Goal: Task Accomplishment & Management: Manage account settings

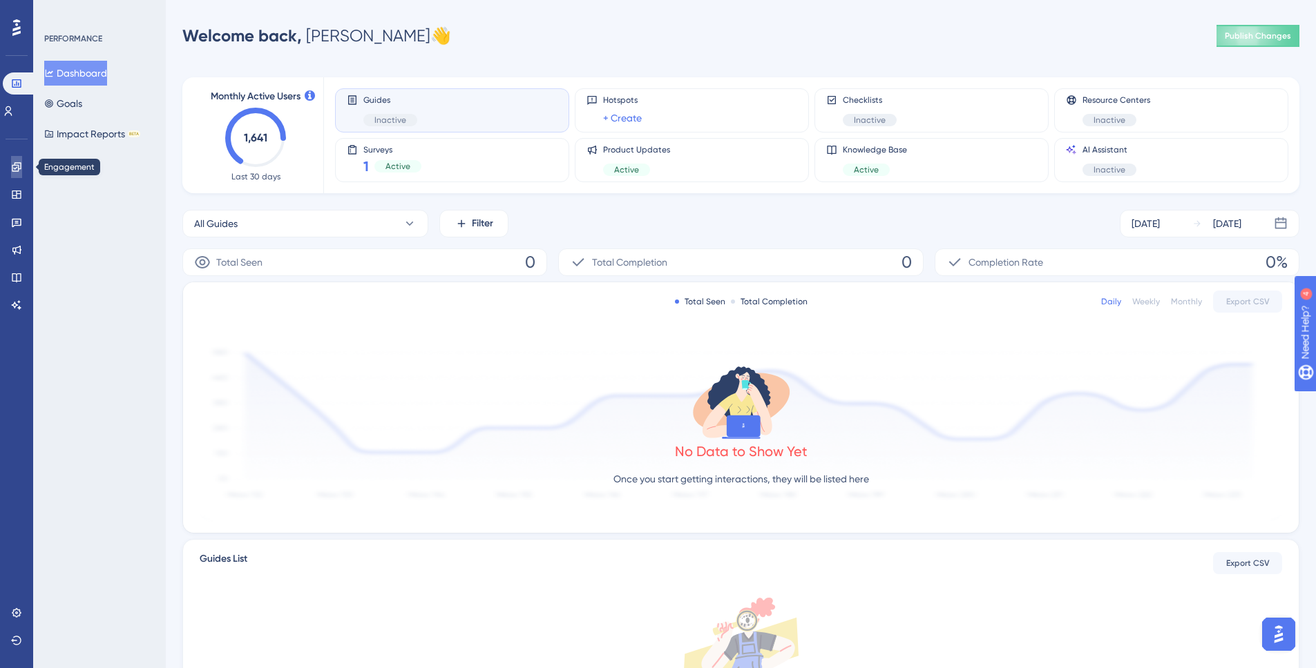
click at [11, 173] on link at bounding box center [16, 167] width 11 height 22
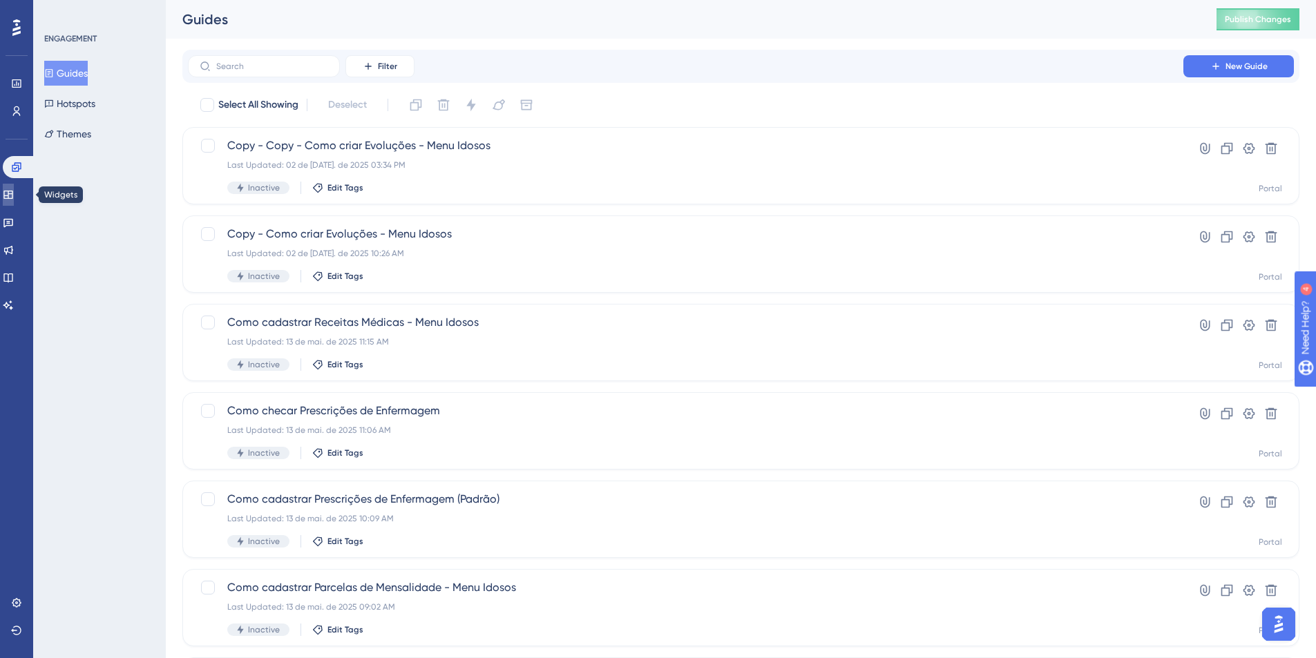
click at [10, 195] on link at bounding box center [8, 195] width 11 height 22
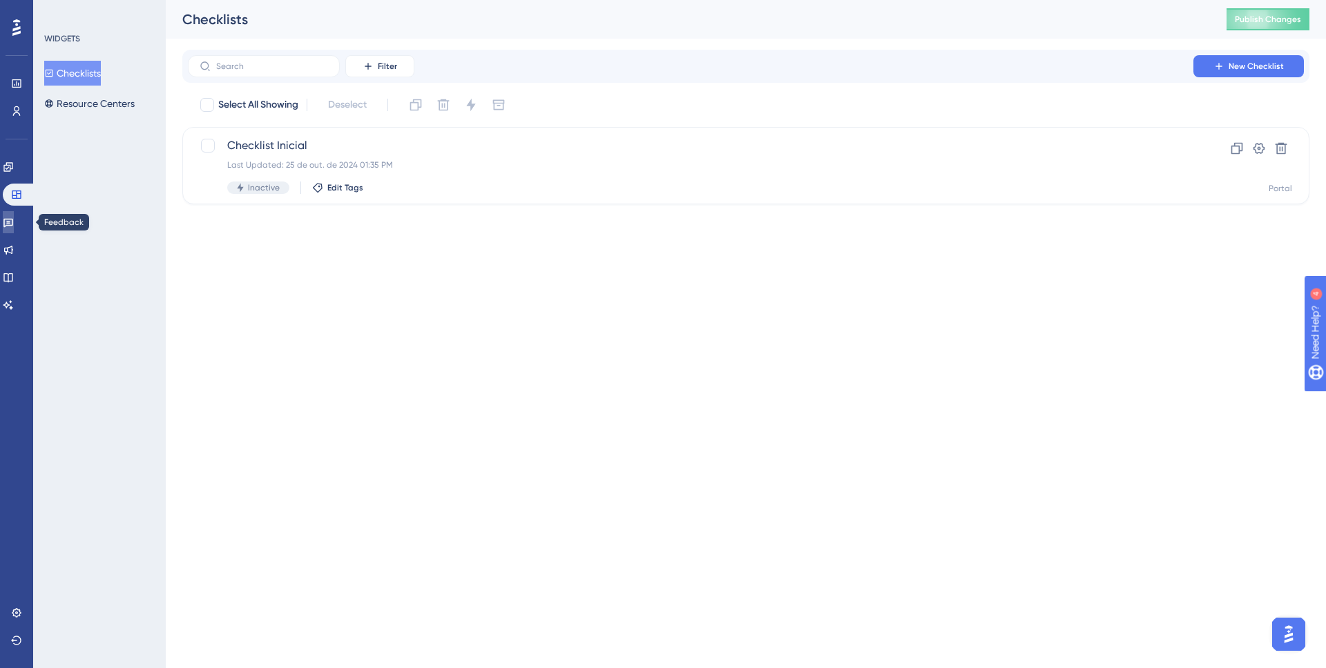
click at [10, 218] on icon at bounding box center [8, 222] width 11 height 11
click at [17, 236] on div "Engagement Widgets Feedback Product Updates Knowledge Base AI Assistant" at bounding box center [17, 236] width 28 height 160
click at [8, 264] on div "Engagement Widgets Feedback Product Updates Knowledge Base AI Assistant" at bounding box center [17, 236] width 28 height 160
click at [12, 257] on link at bounding box center [8, 250] width 11 height 22
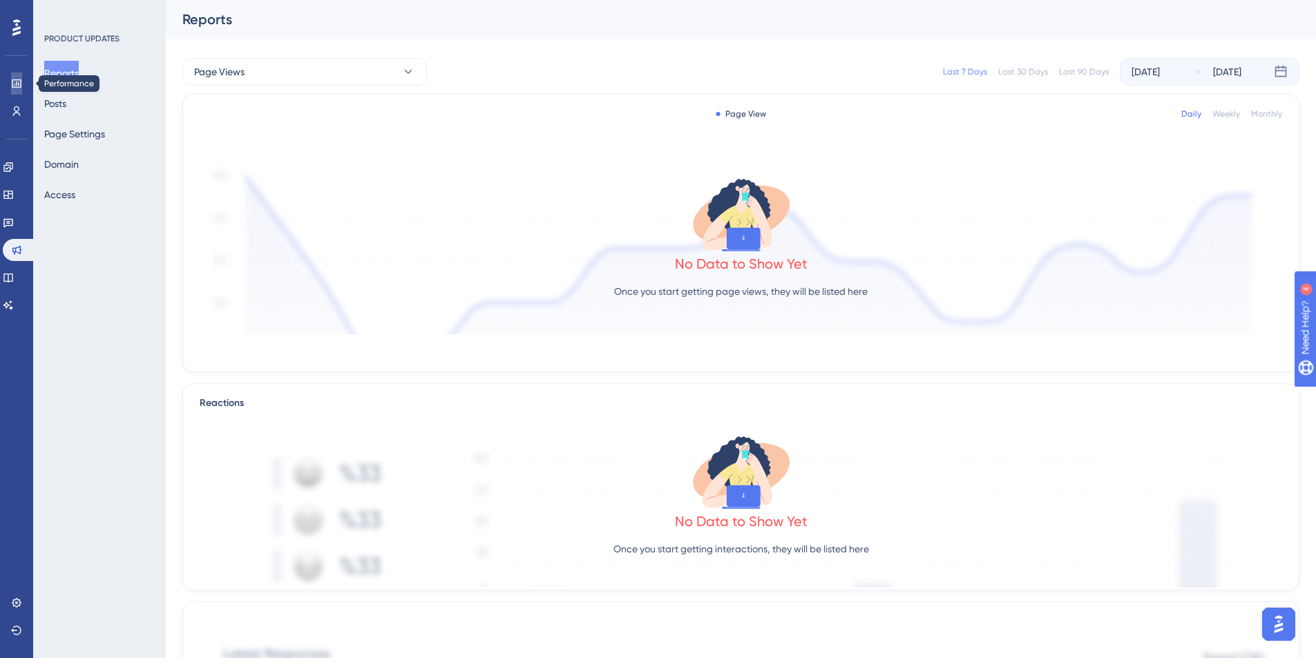
click at [13, 89] on link at bounding box center [16, 84] width 11 height 22
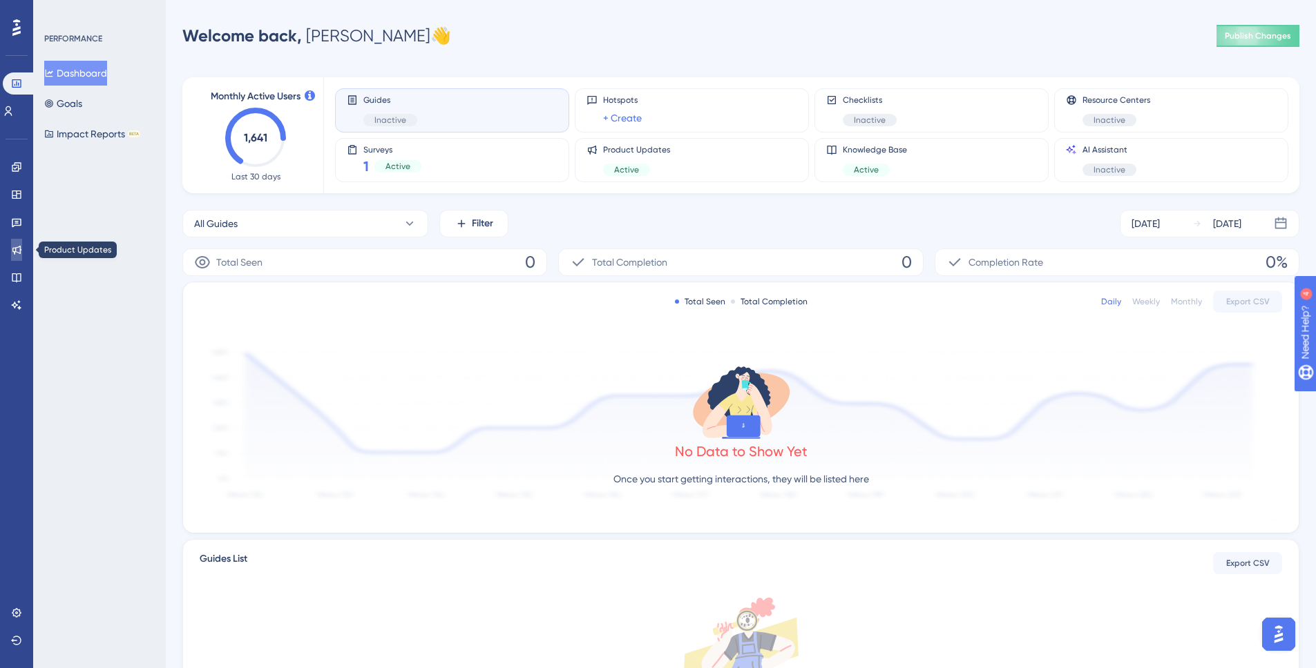
click at [12, 247] on icon at bounding box center [16, 249] width 11 height 11
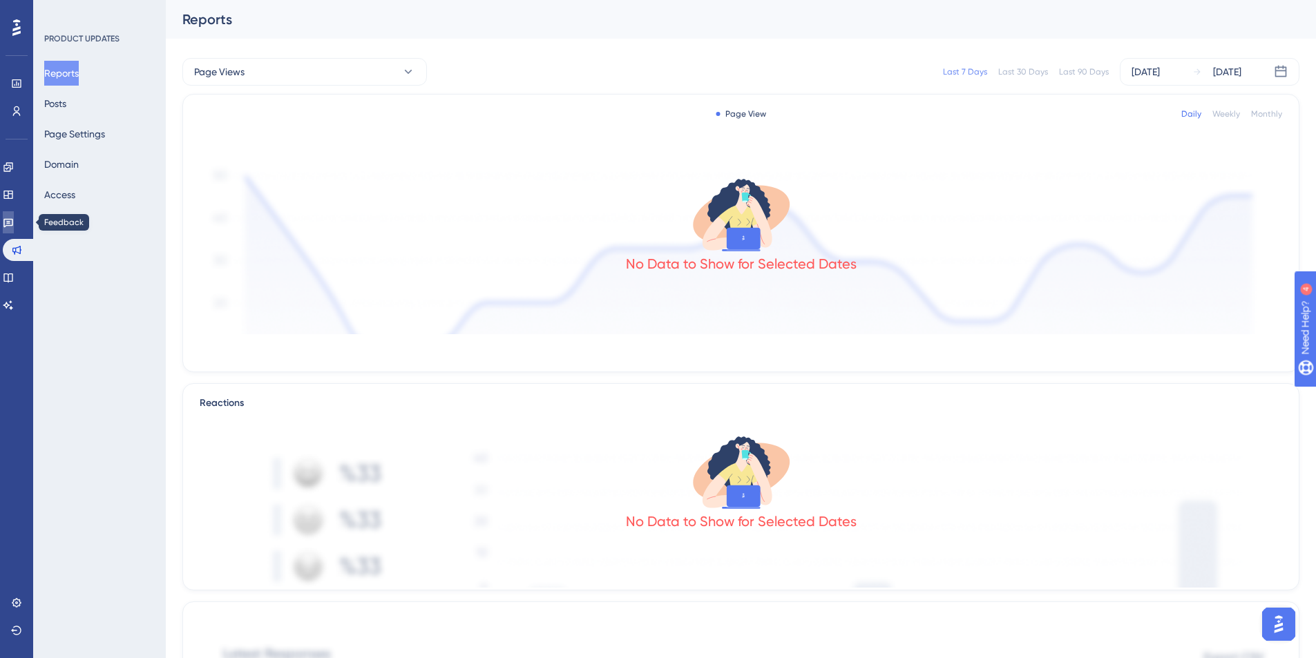
click at [14, 226] on link at bounding box center [8, 222] width 11 height 22
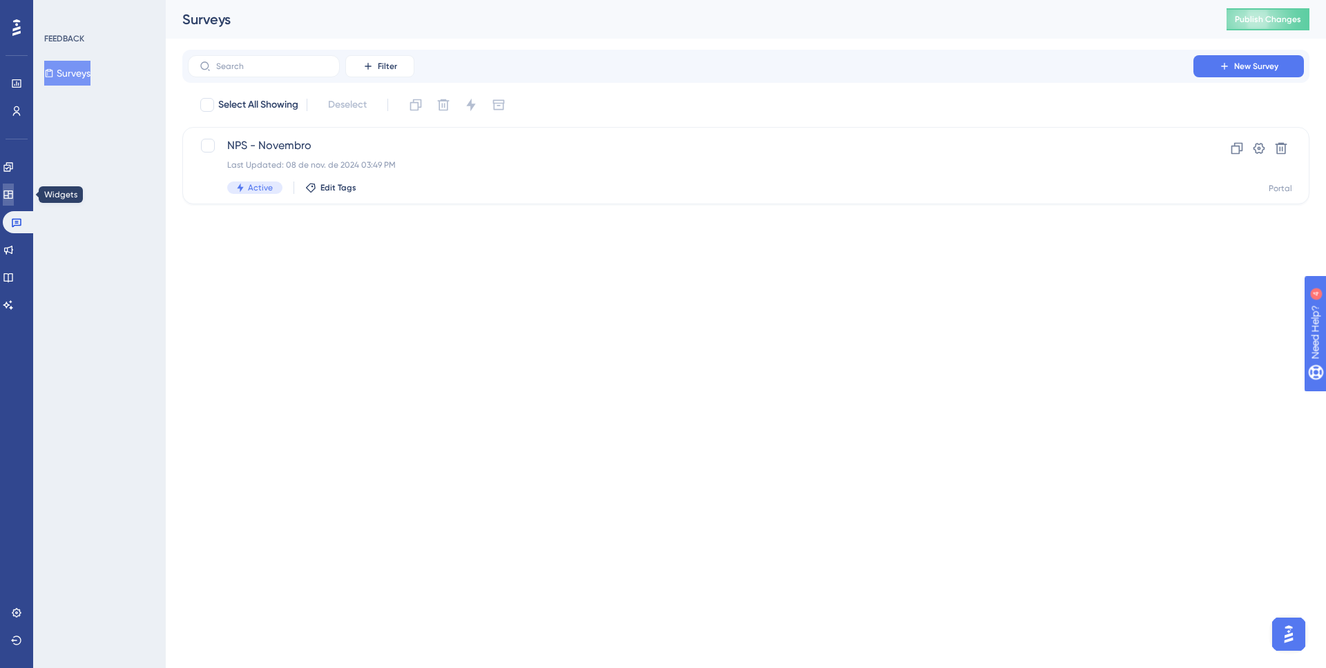
click at [14, 184] on link at bounding box center [8, 195] width 11 height 22
click at [14, 162] on icon at bounding box center [8, 167] width 11 height 11
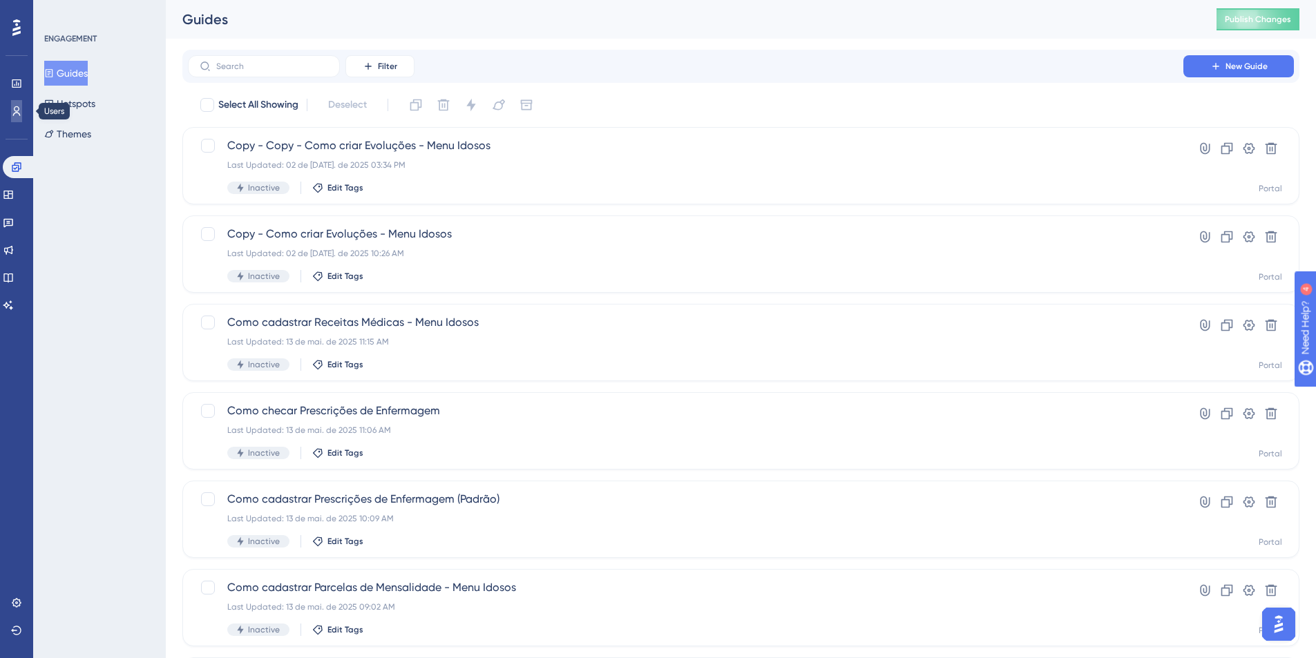
click at [14, 117] on link at bounding box center [16, 111] width 11 height 22
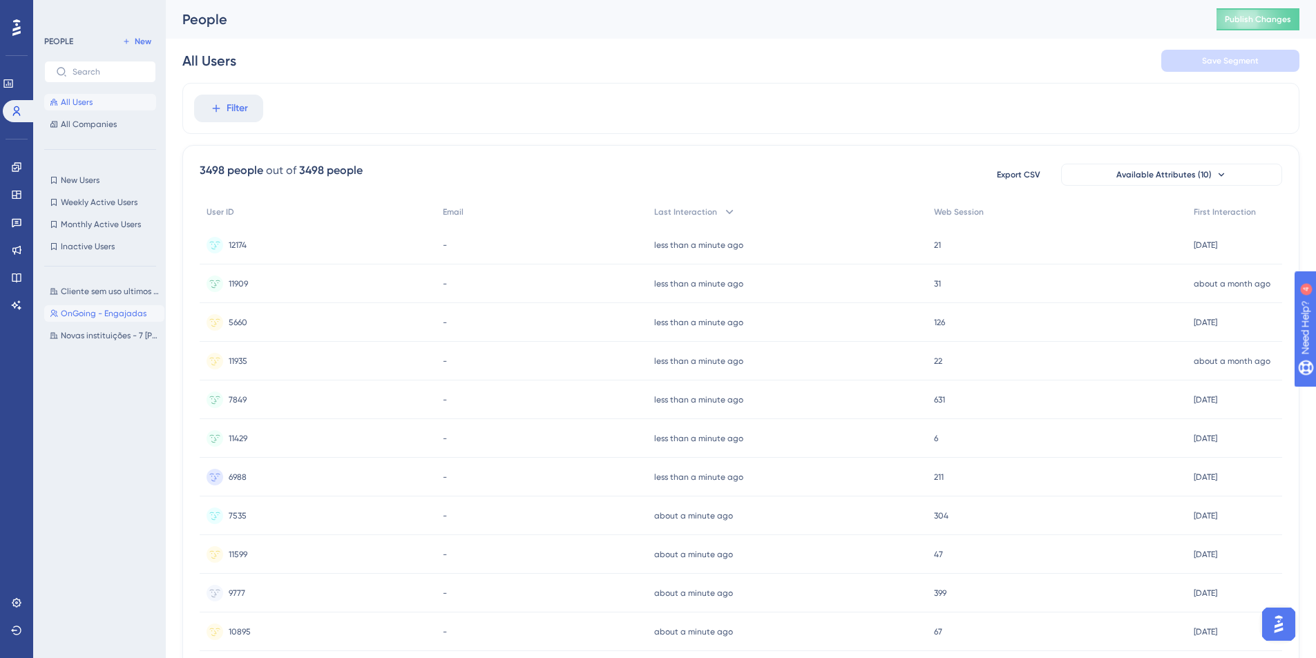
click at [106, 310] on span "OnGoing - Engajadas" at bounding box center [104, 313] width 86 height 11
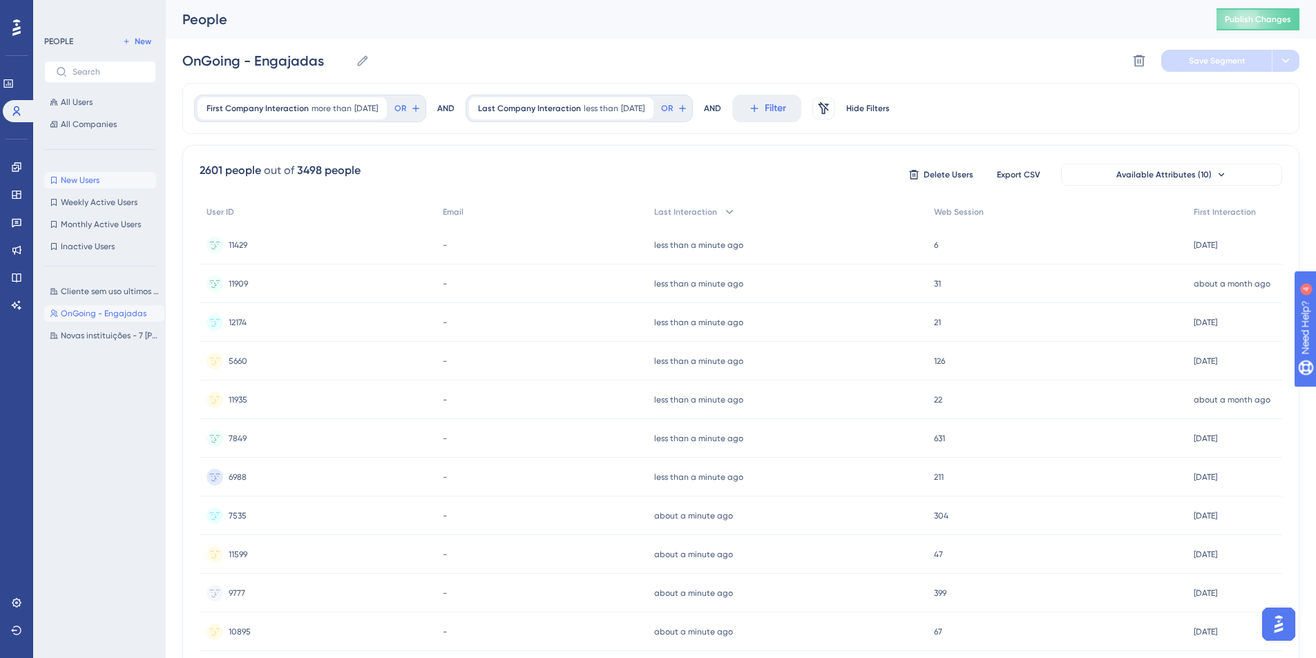
click at [102, 184] on button "New Users New Users" at bounding box center [100, 180] width 112 height 17
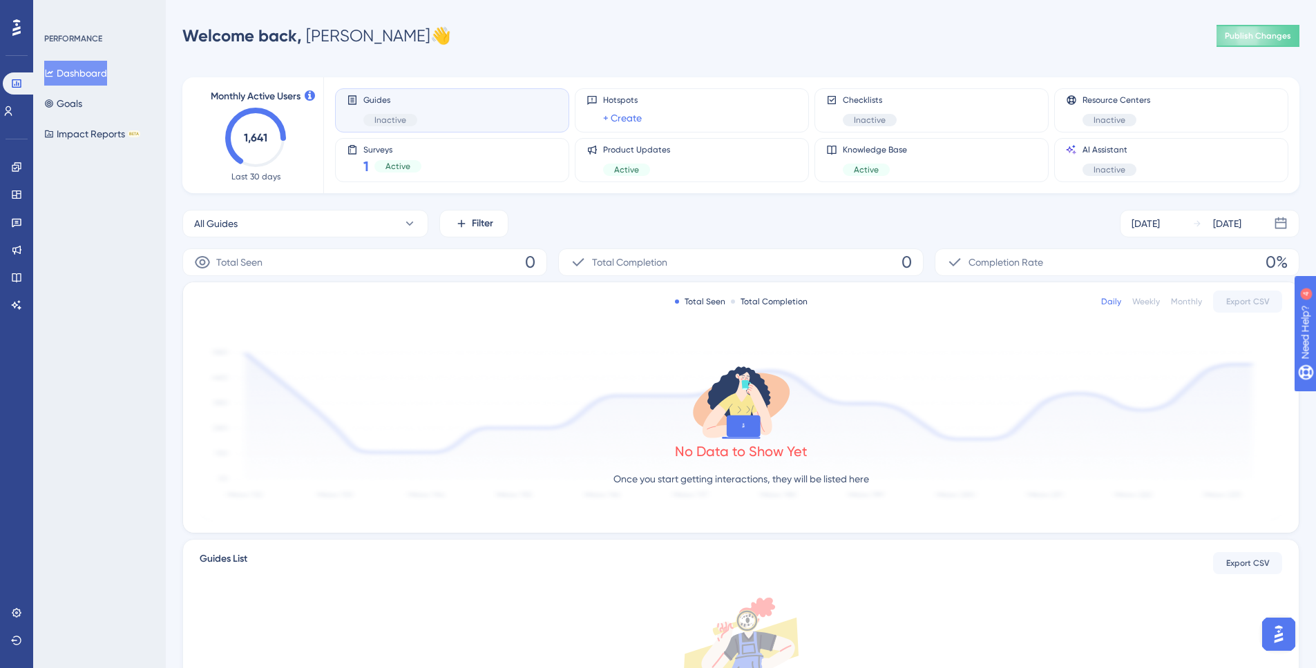
click at [15, 180] on div "Engagement Widgets Feedback Product Updates Knowledge Base AI Assistant" at bounding box center [16, 236] width 11 height 160
click at [16, 178] on div "Engagement Widgets Feedback Product Updates Knowledge Base AI Assistant" at bounding box center [16, 236] width 11 height 160
click at [18, 172] on icon at bounding box center [16, 167] width 11 height 11
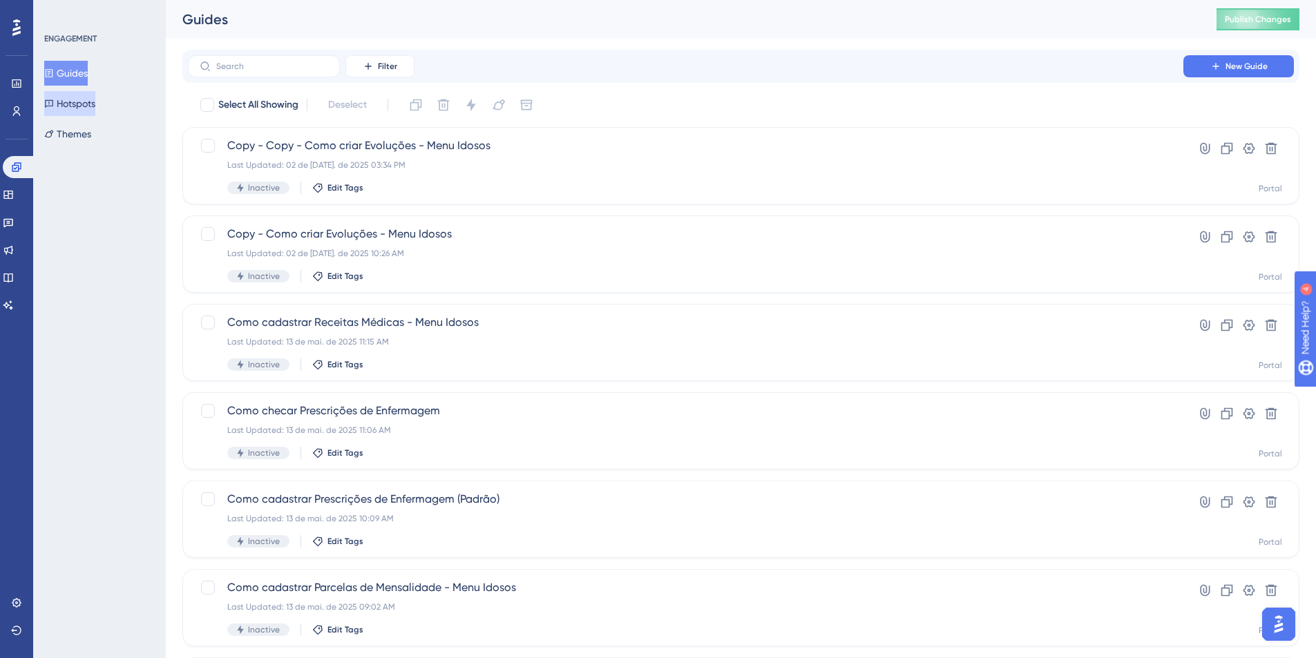
click at [95, 108] on button "Hotspots" at bounding box center [69, 103] width 51 height 25
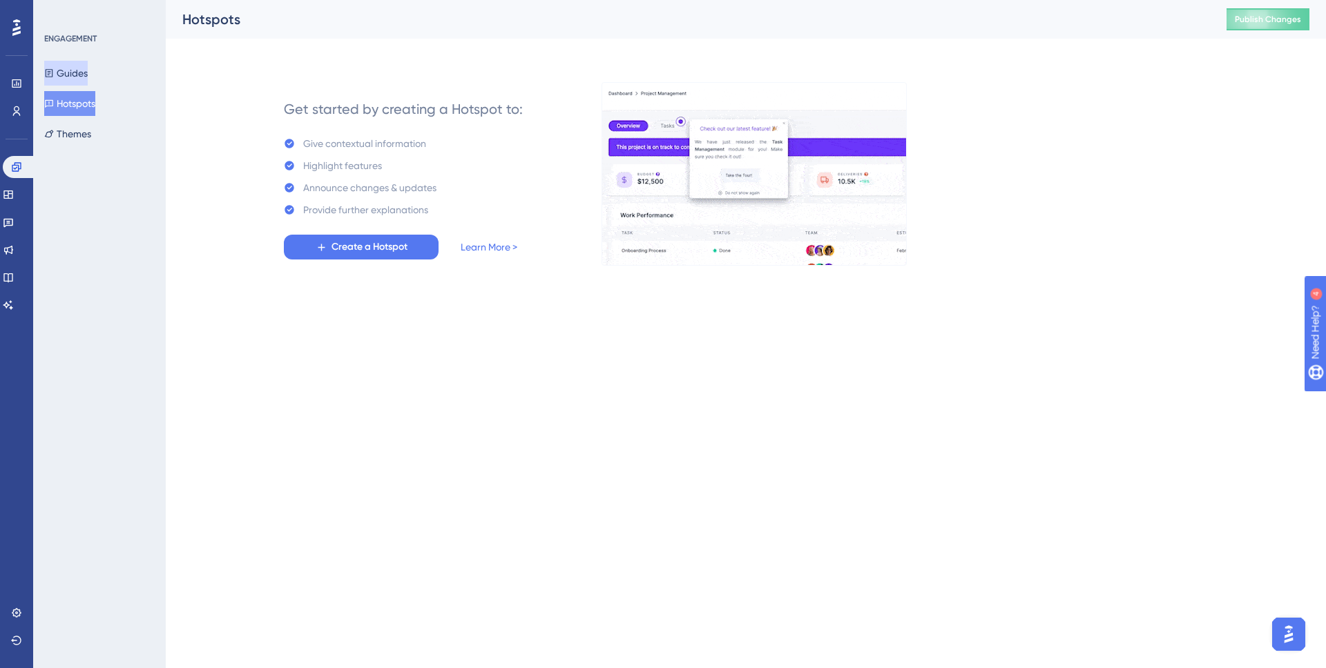
click at [79, 64] on button "Guides" at bounding box center [66, 73] width 44 height 25
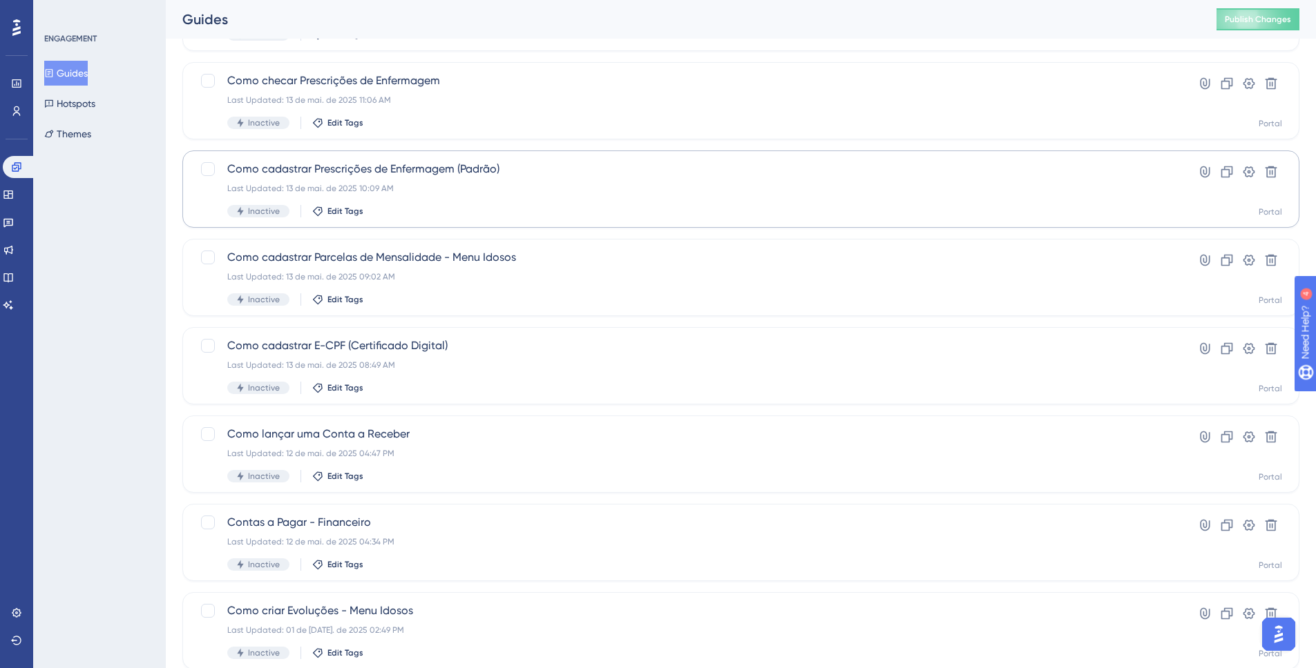
scroll to position [403, 0]
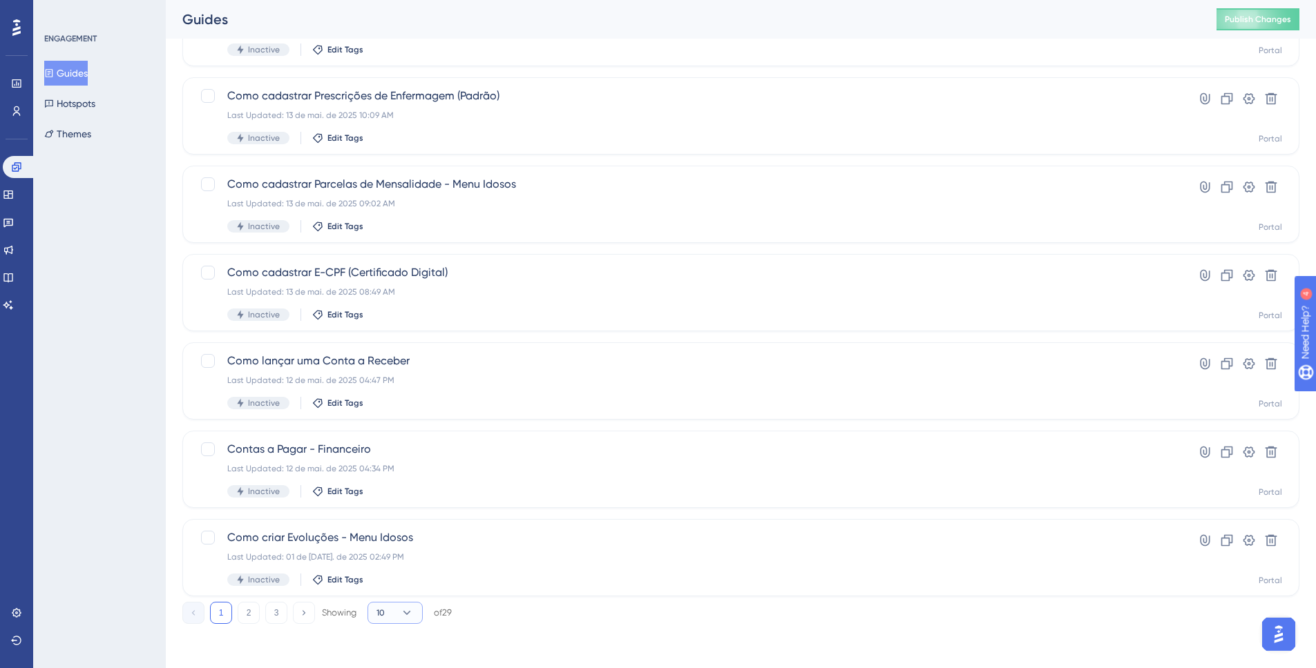
click at [400, 612] on button "10" at bounding box center [394, 613] width 55 height 22
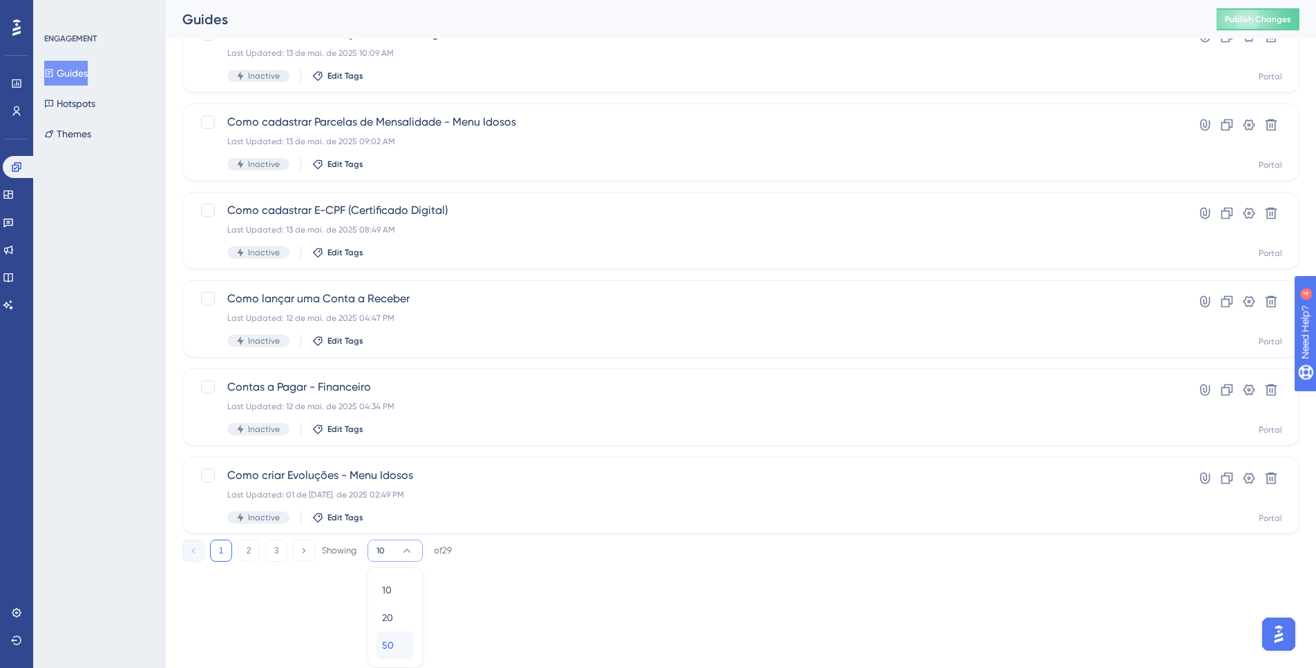
click at [394, 642] on div "50 50" at bounding box center [395, 646] width 26 height 28
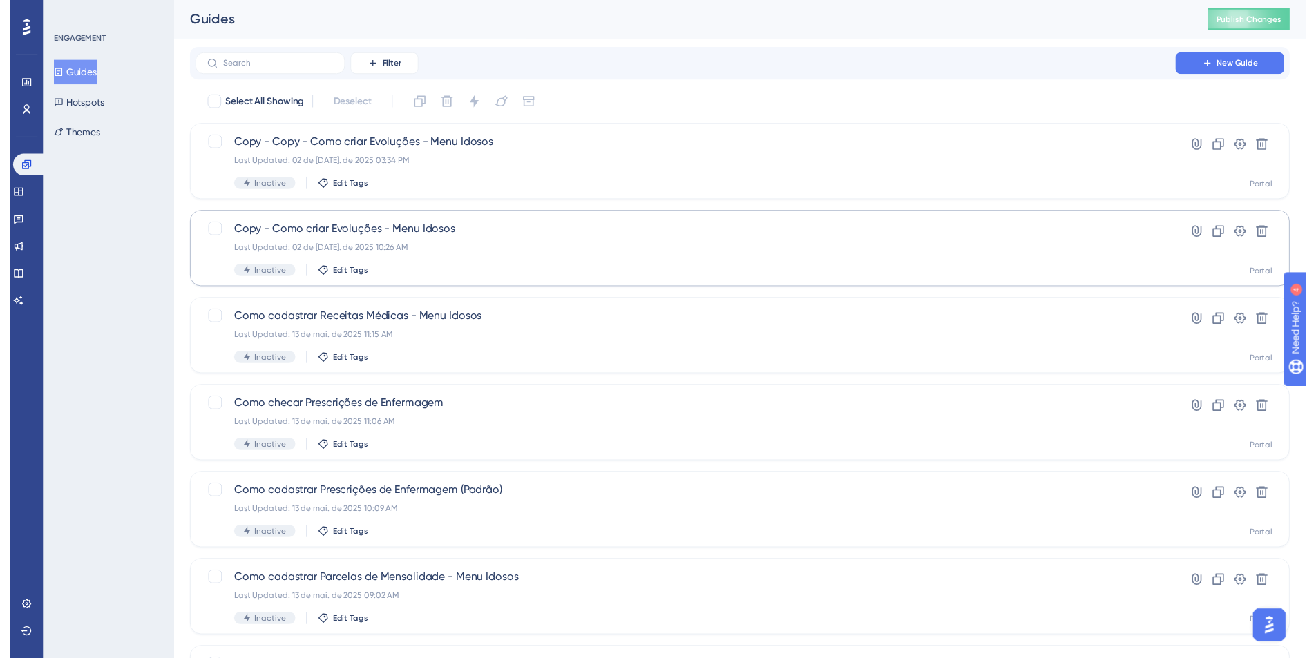
scroll to position [0, 0]
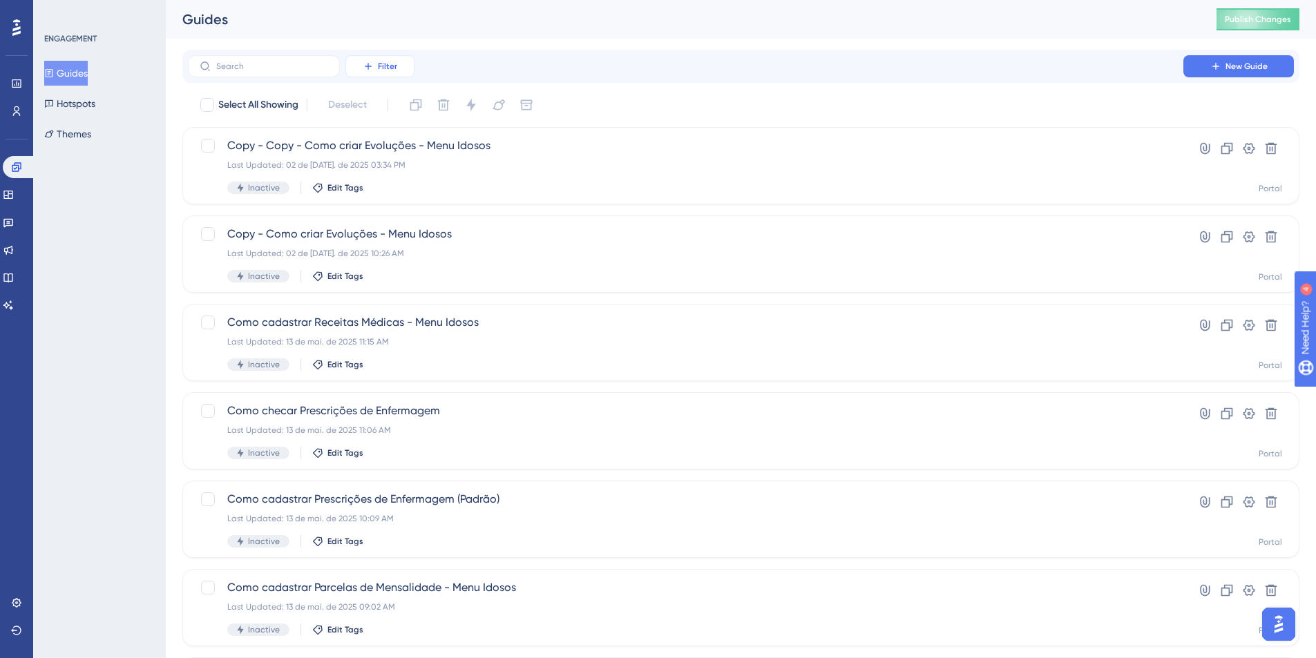
click at [388, 76] on button "Filter" at bounding box center [379, 66] width 69 height 22
click at [383, 222] on span "Date Created" at bounding box center [393, 216] width 57 height 17
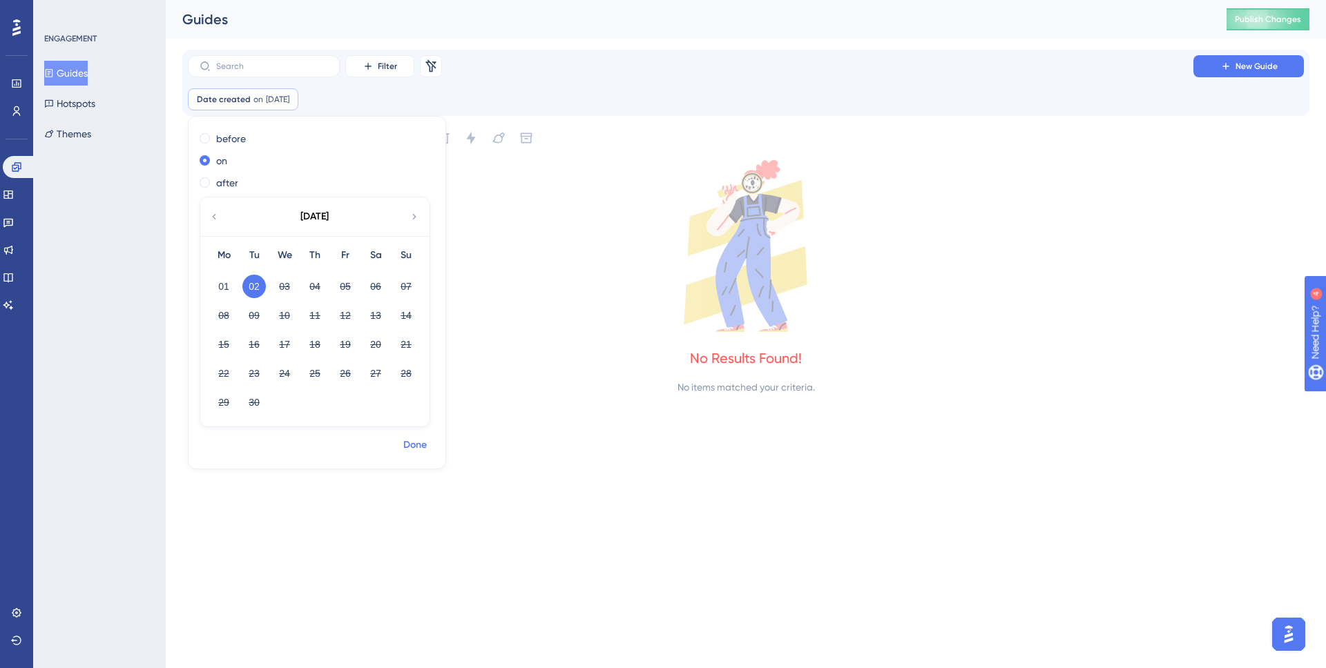
click at [424, 452] on span "Done" at bounding box center [414, 445] width 23 height 17
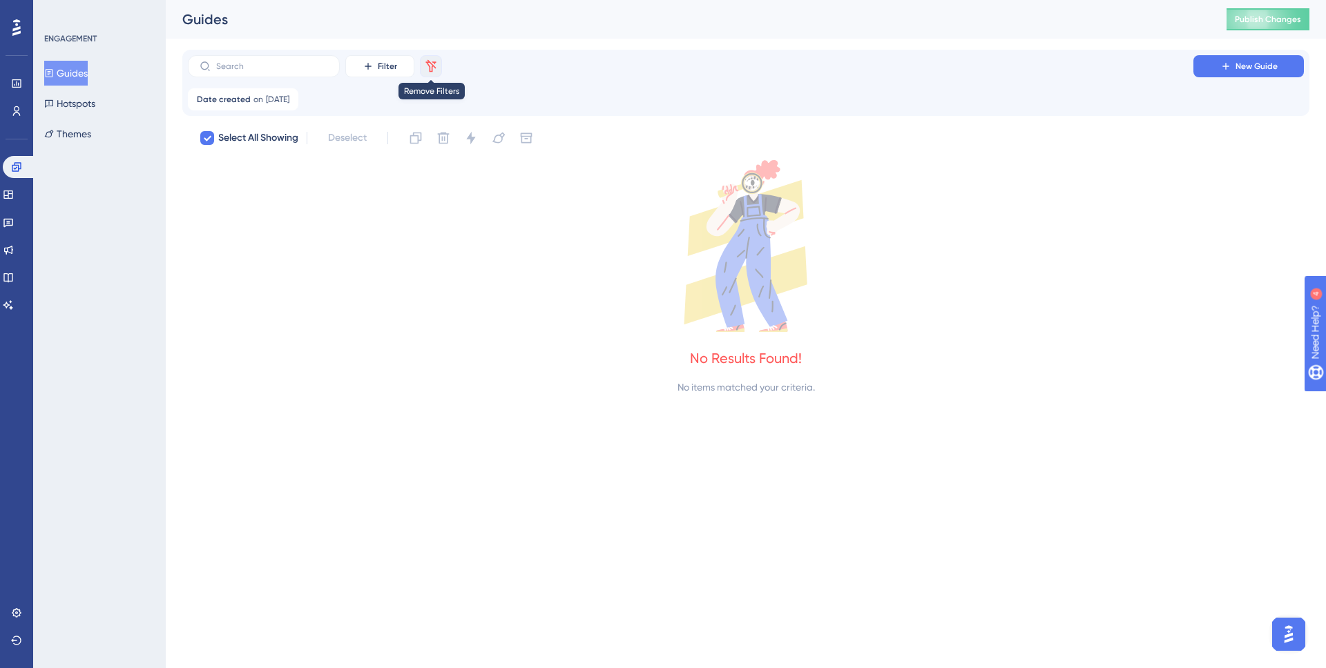
click at [426, 71] on icon at bounding box center [431, 66] width 14 height 14
checkbox input "false"
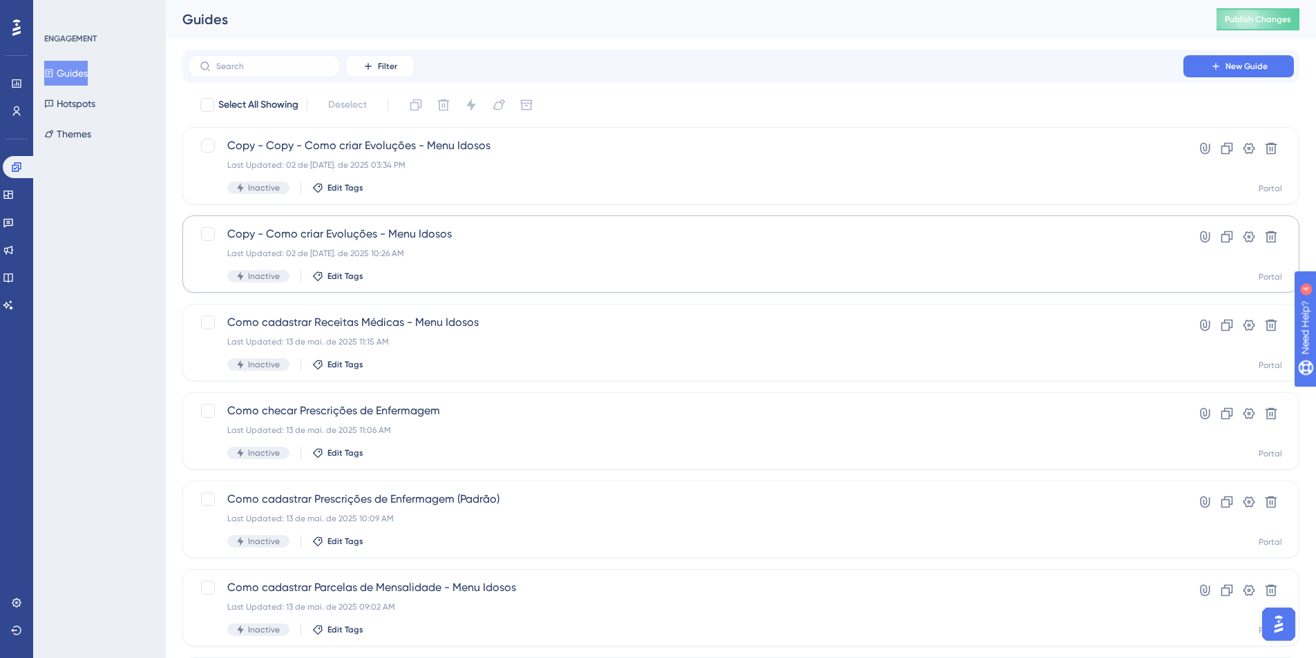
scroll to position [21, 0]
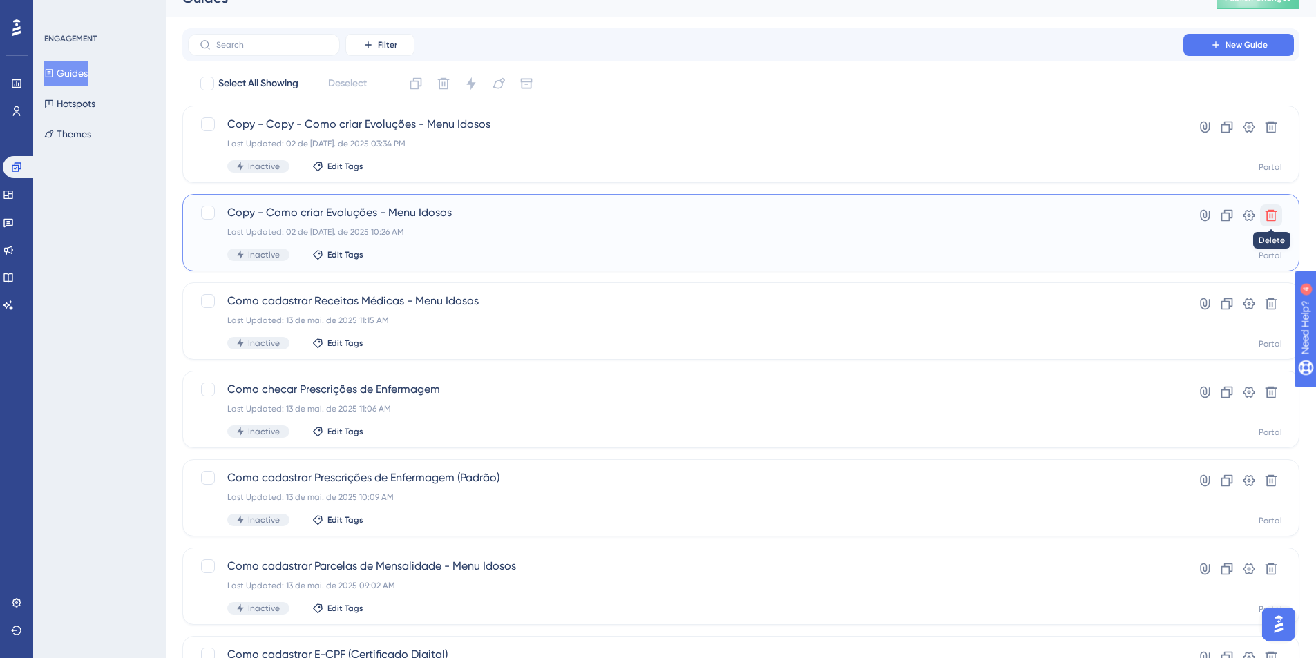
click at [1275, 216] on icon at bounding box center [1271, 216] width 14 height 14
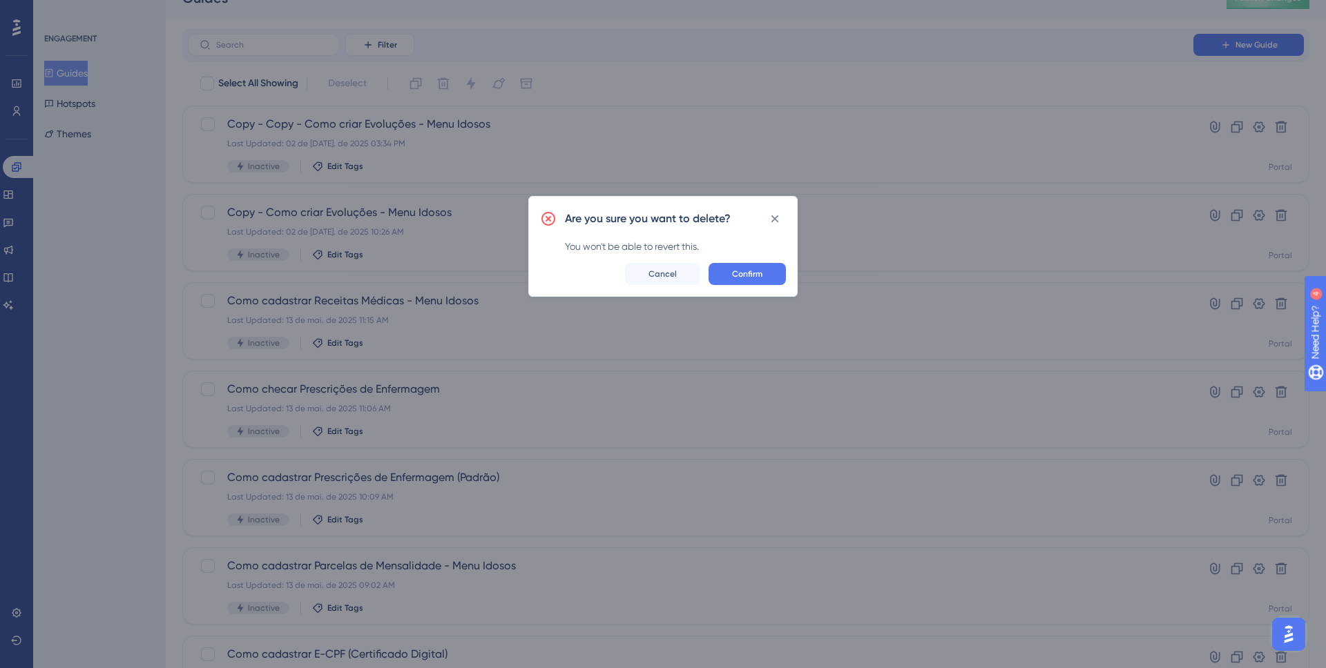
click at [750, 262] on div "Are you sure you want to delete? You won't be able to revert this. Confirm Canc…" at bounding box center [662, 246] width 269 height 101
click at [751, 266] on button "Confirm" at bounding box center [747, 274] width 77 height 22
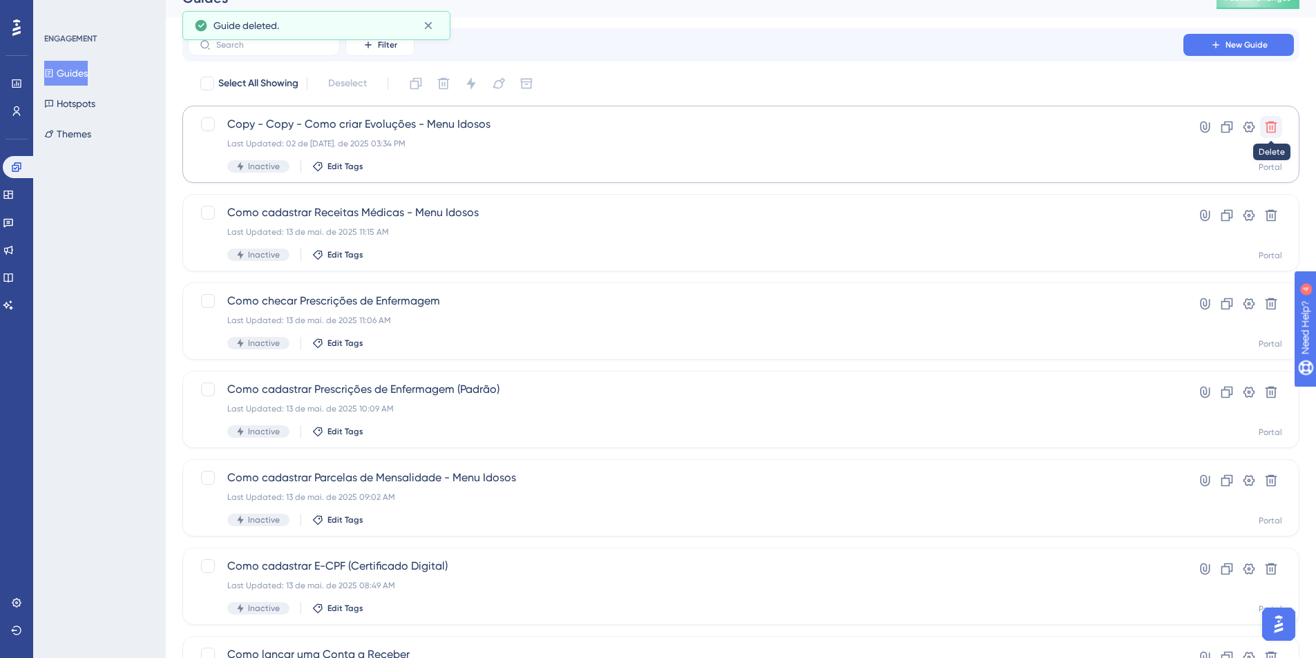
click at [1269, 125] on icon at bounding box center [1271, 128] width 12 height 12
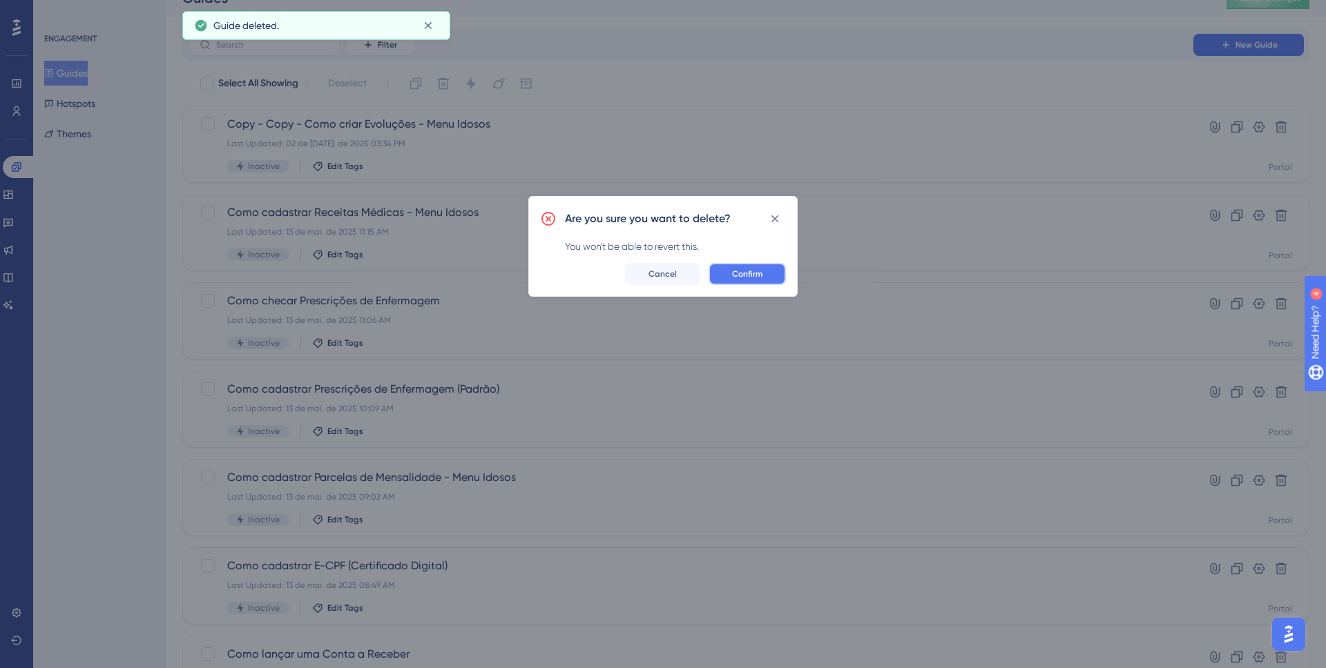
click at [781, 273] on button "Confirm" at bounding box center [747, 274] width 77 height 22
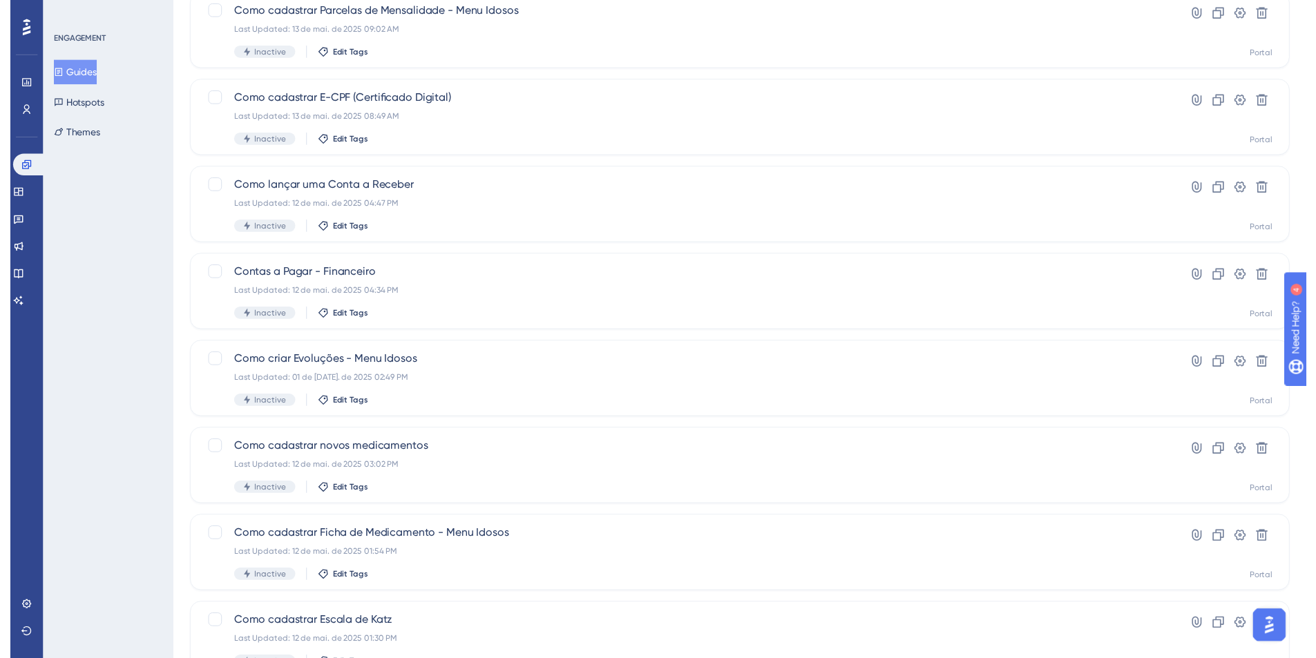
scroll to position [0, 0]
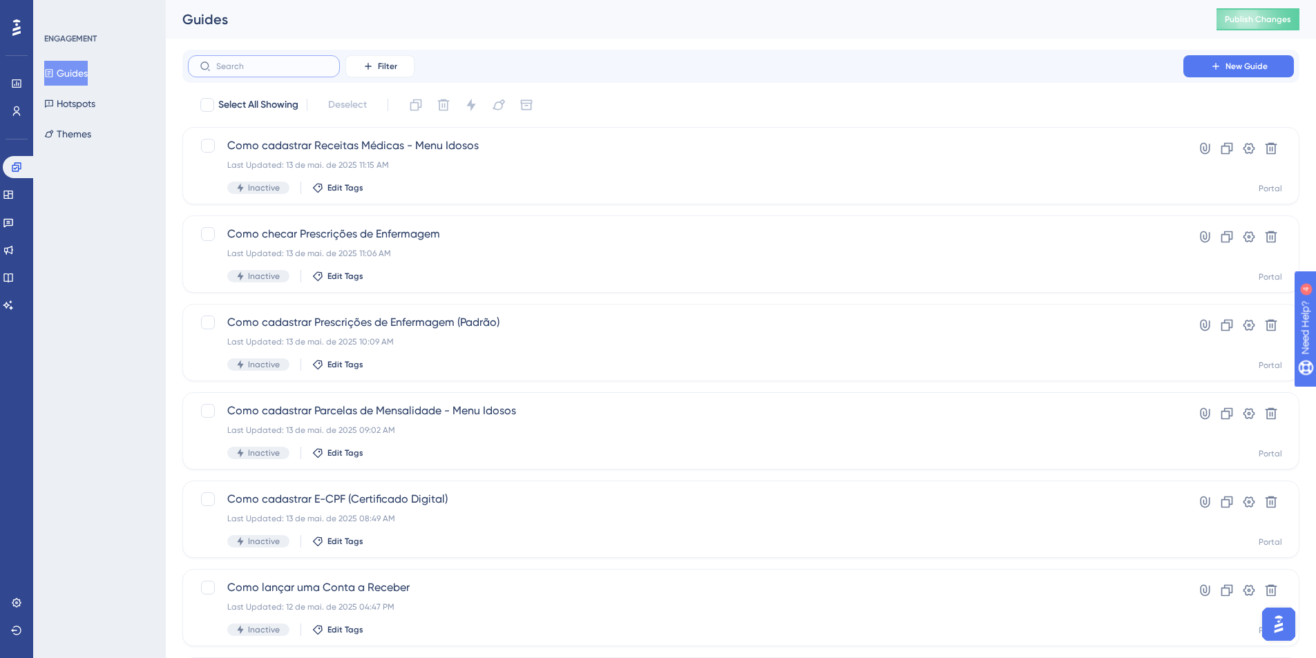
click at [254, 67] on input "text" at bounding box center [272, 66] width 112 height 10
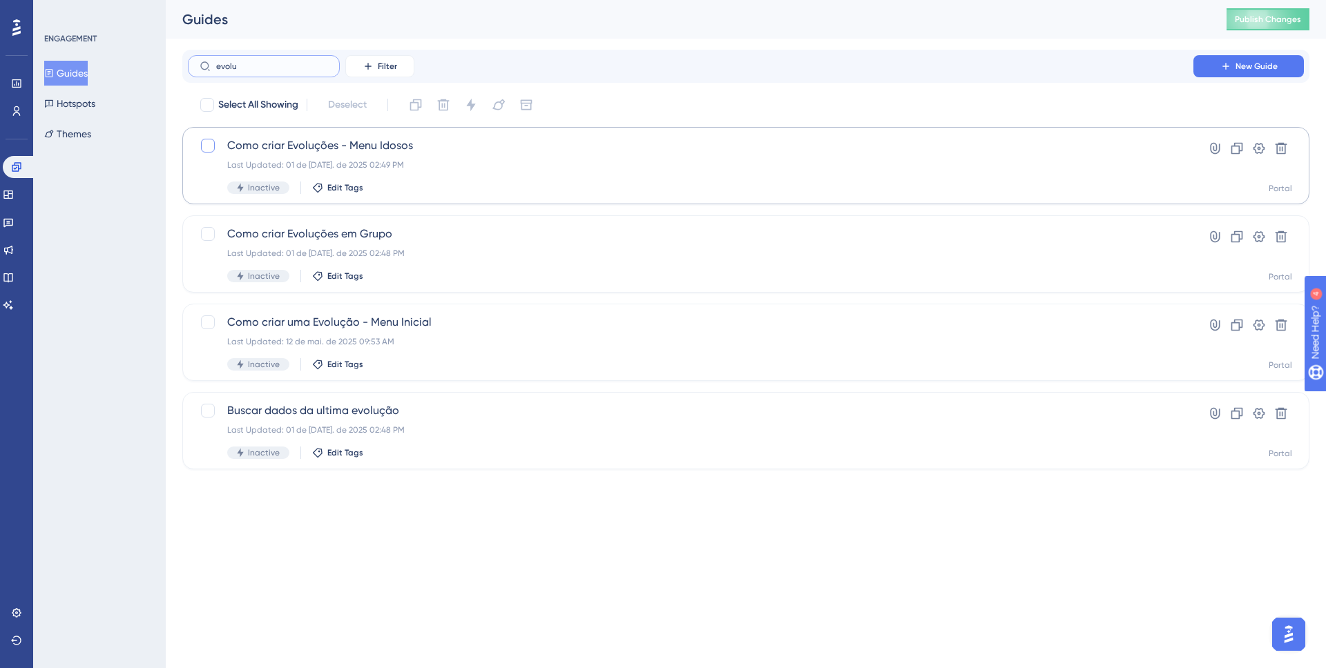
type input "evolu"
click at [215, 144] on div at bounding box center [208, 145] width 17 height 17
click at [313, 71] on label "evolu" at bounding box center [264, 66] width 152 height 22
click at [313, 71] on input "evolu" at bounding box center [272, 66] width 112 height 10
click at [314, 71] on label "evolu" at bounding box center [264, 66] width 152 height 22
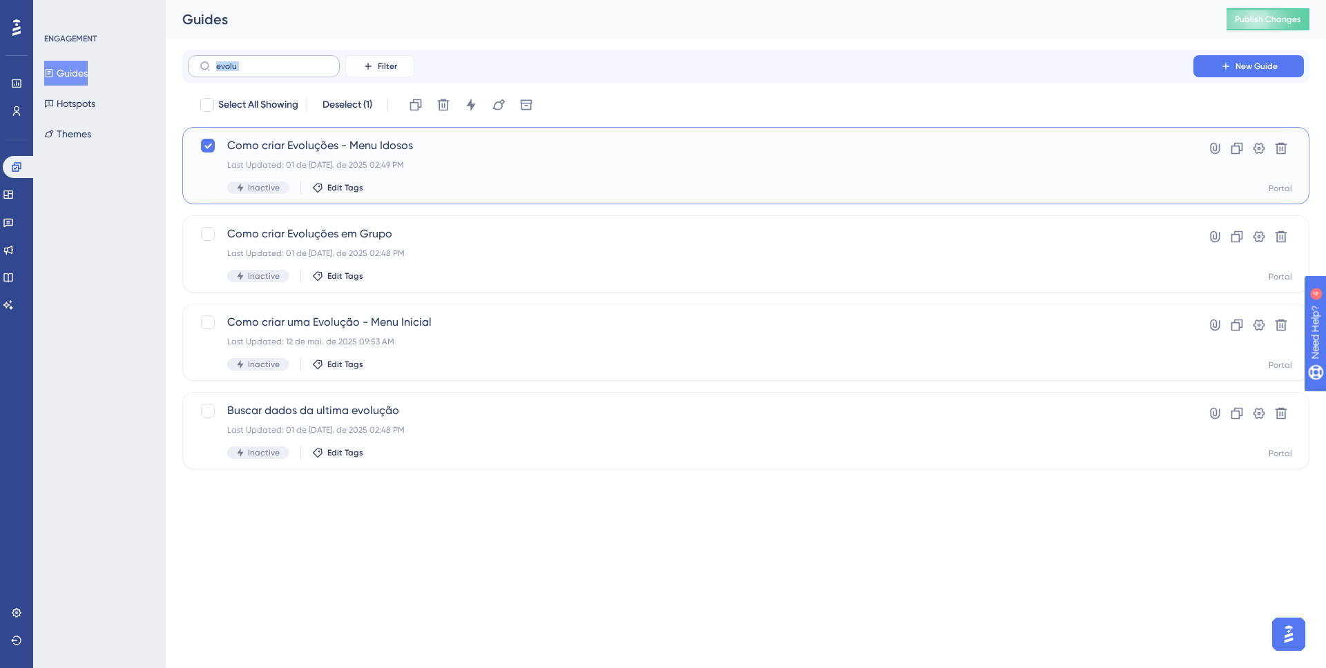
click at [314, 71] on input "evolu" at bounding box center [272, 66] width 112 height 10
click at [314, 71] on label "evolu" at bounding box center [264, 66] width 152 height 22
click at [314, 71] on input "evolu" at bounding box center [272, 66] width 112 height 10
click at [314, 71] on label "evolu" at bounding box center [264, 66] width 152 height 22
click at [314, 71] on input "evolu" at bounding box center [272, 66] width 112 height 10
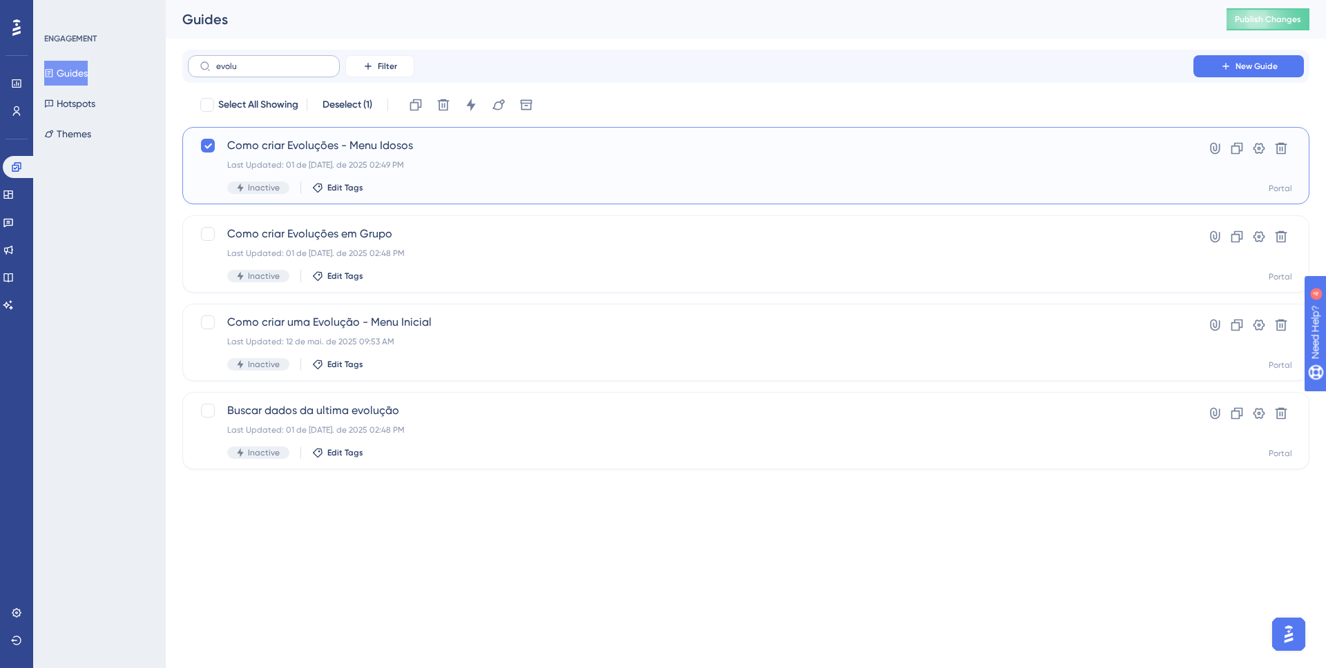
click at [314, 71] on label "evolu" at bounding box center [264, 66] width 152 height 22
click at [314, 71] on input "evolu" at bounding box center [272, 66] width 112 height 10
click at [314, 71] on label "evolu" at bounding box center [264, 66] width 152 height 22
click at [314, 71] on input "evolu" at bounding box center [272, 66] width 112 height 10
click at [205, 142] on icon at bounding box center [208, 145] width 8 height 11
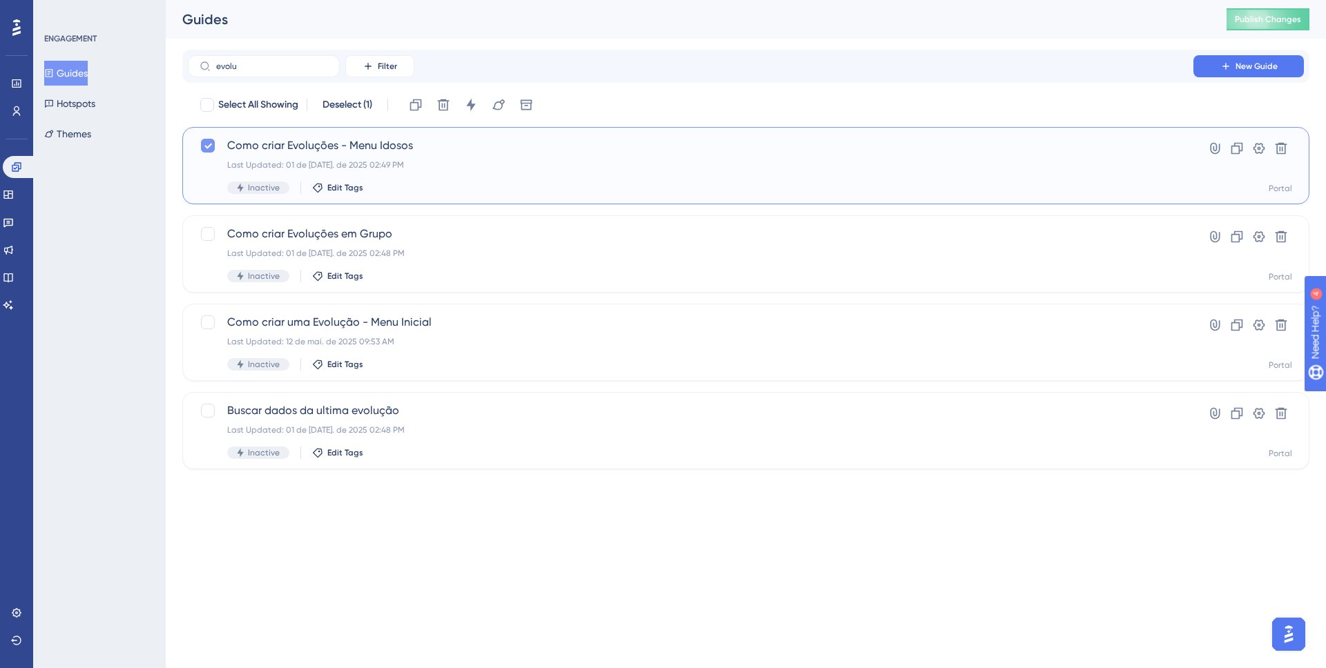
checkbox input "false"
click at [212, 327] on div at bounding box center [208, 323] width 14 height 14
checkbox input "true"
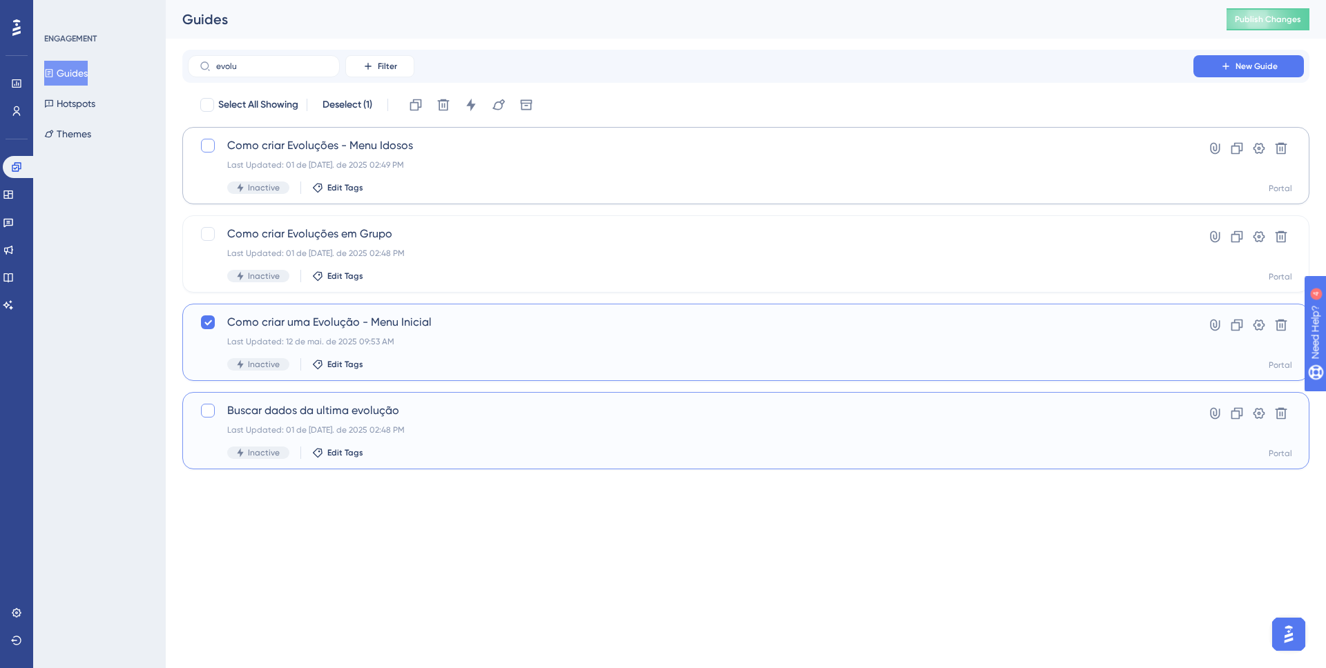
click at [213, 408] on div at bounding box center [208, 411] width 14 height 14
checkbox input "true"
click at [253, 68] on input "evolu" at bounding box center [272, 66] width 112 height 10
click at [253, 67] on input "evolu" at bounding box center [272, 66] width 112 height 10
type input "id"
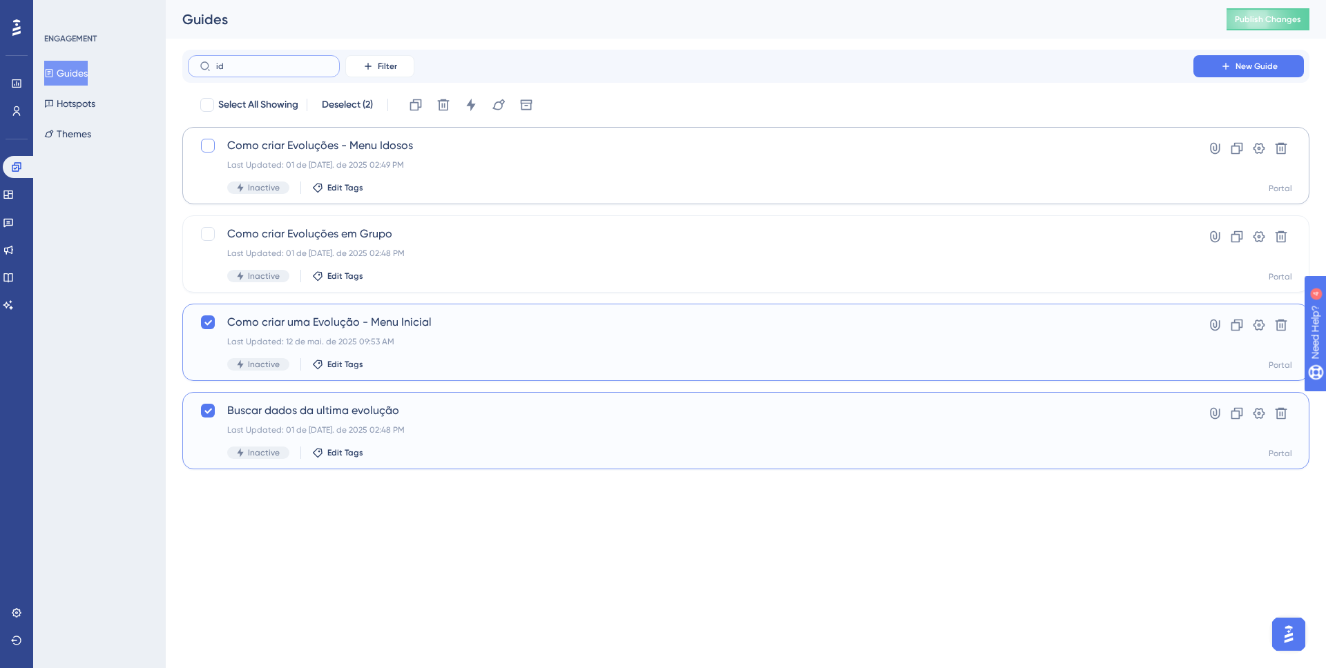
checkbox input "false"
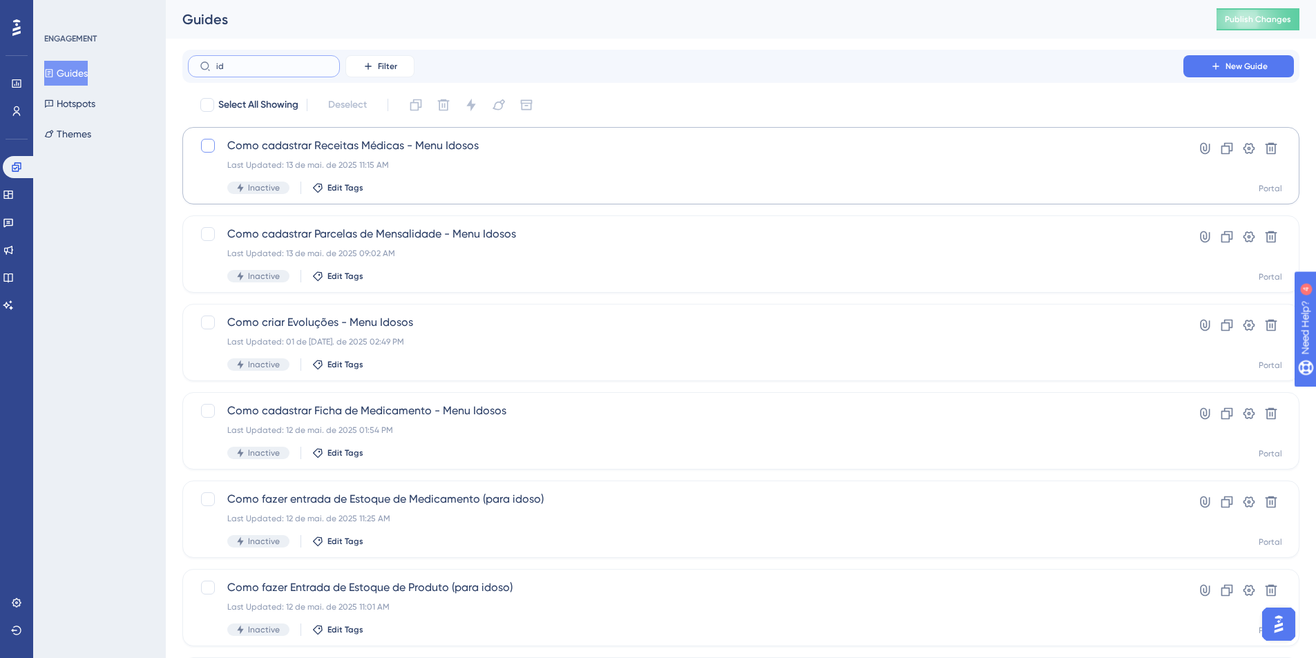
type input "ids"
checkbox input "true"
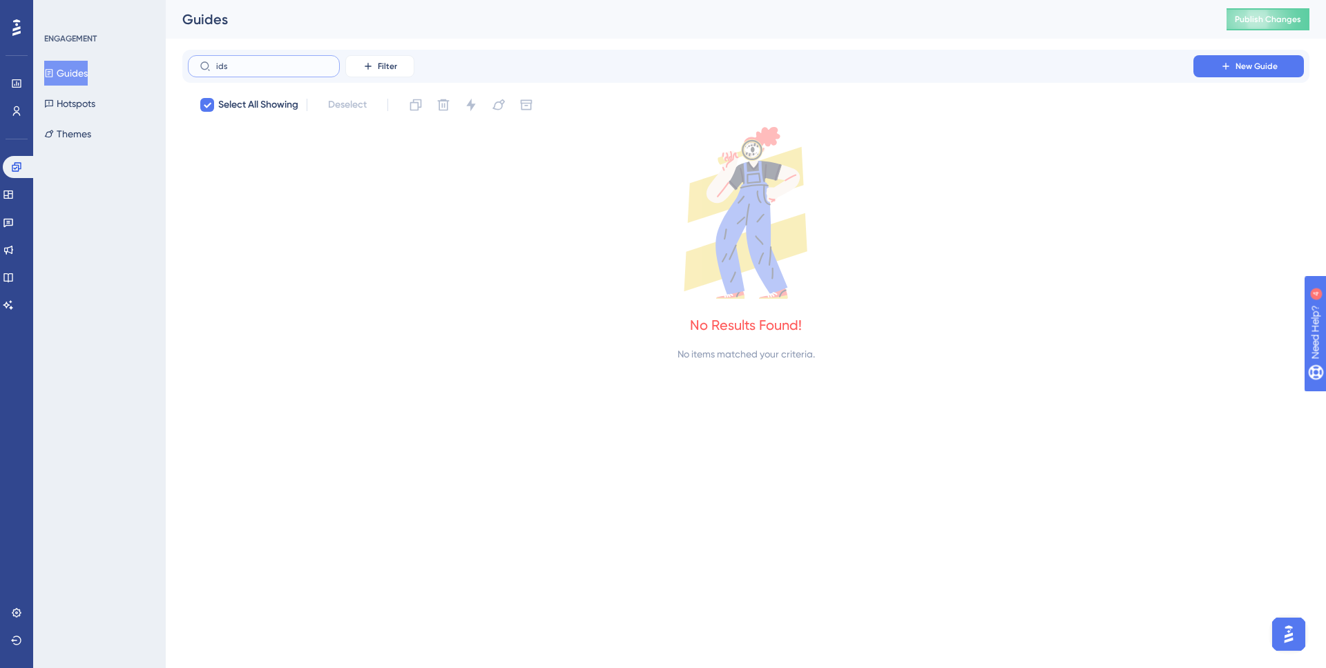
type input "id"
checkbox input "false"
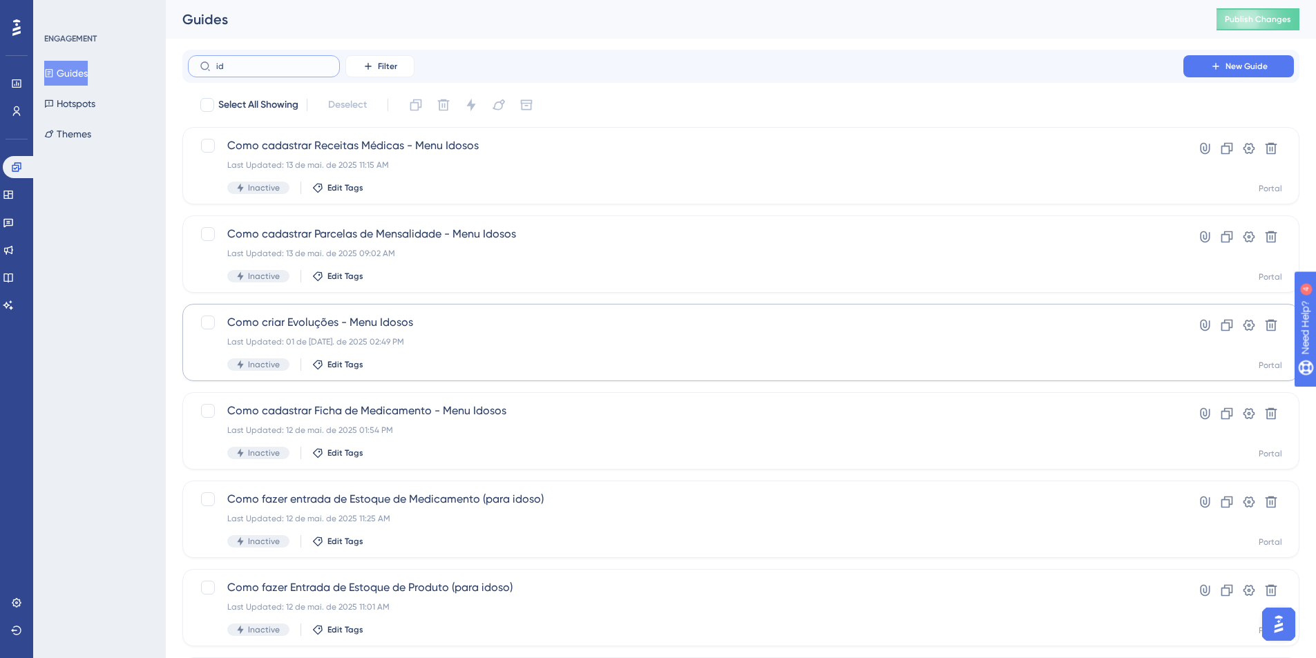
type input "i"
click at [253, 52] on div "Filter New Guide" at bounding box center [740, 66] width 1117 height 33
click at [247, 59] on label at bounding box center [264, 66] width 152 height 22
click at [247, 61] on input "text" at bounding box center [272, 66] width 112 height 10
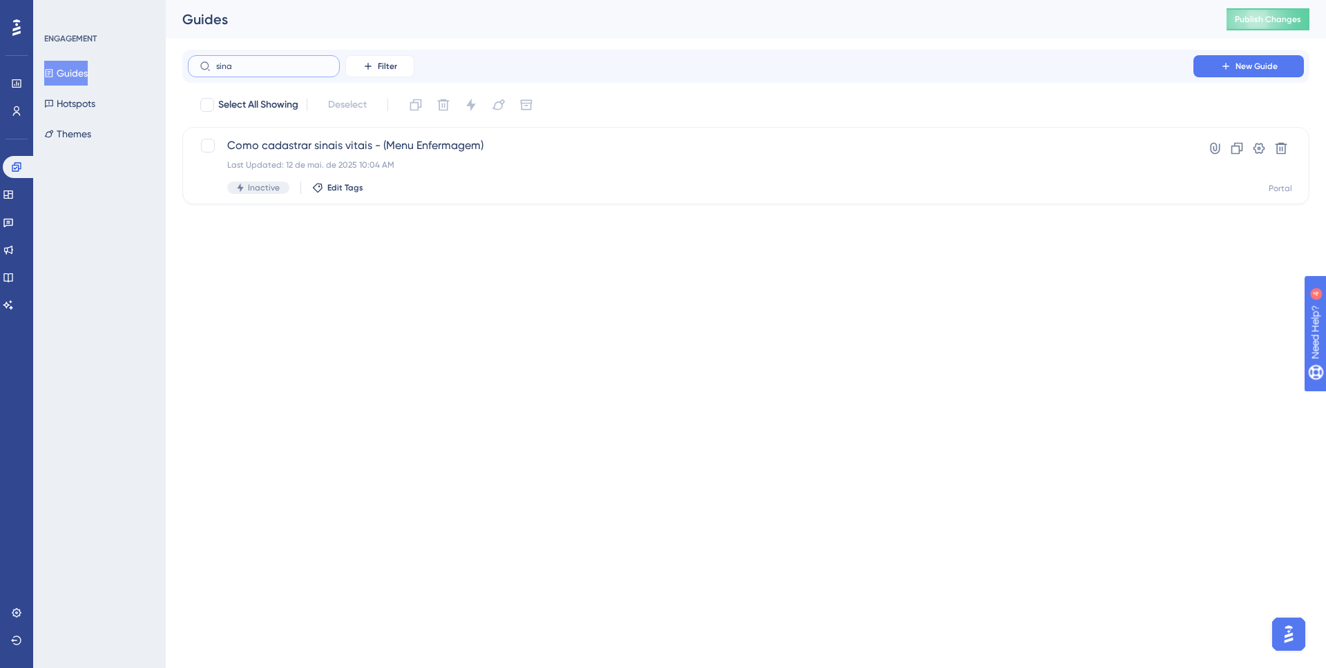
type input "sinal"
checkbox input "true"
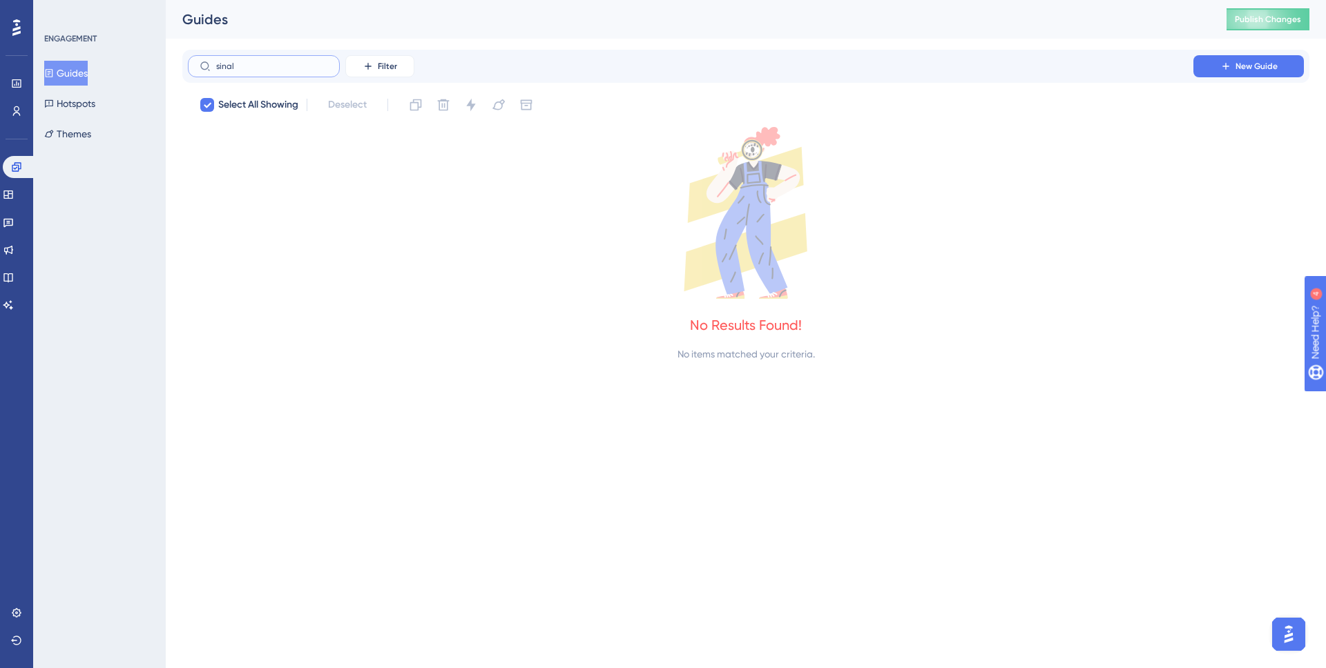
type input "sina"
checkbox input "false"
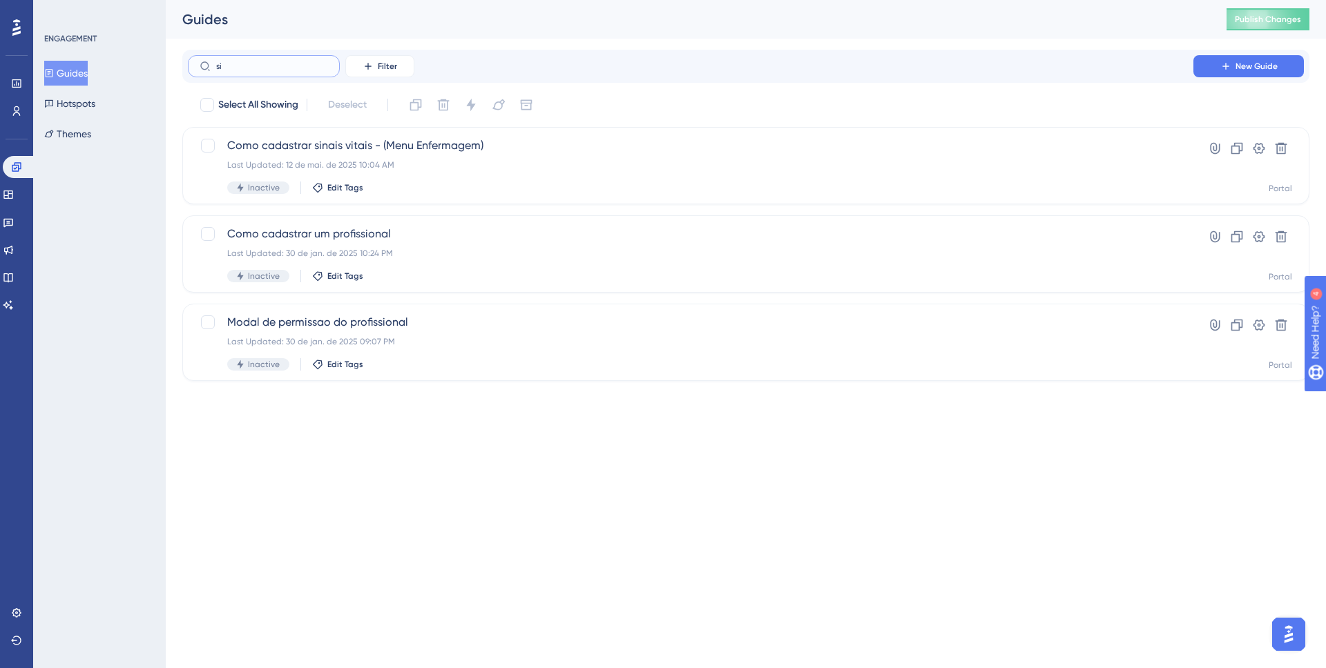
type input "s"
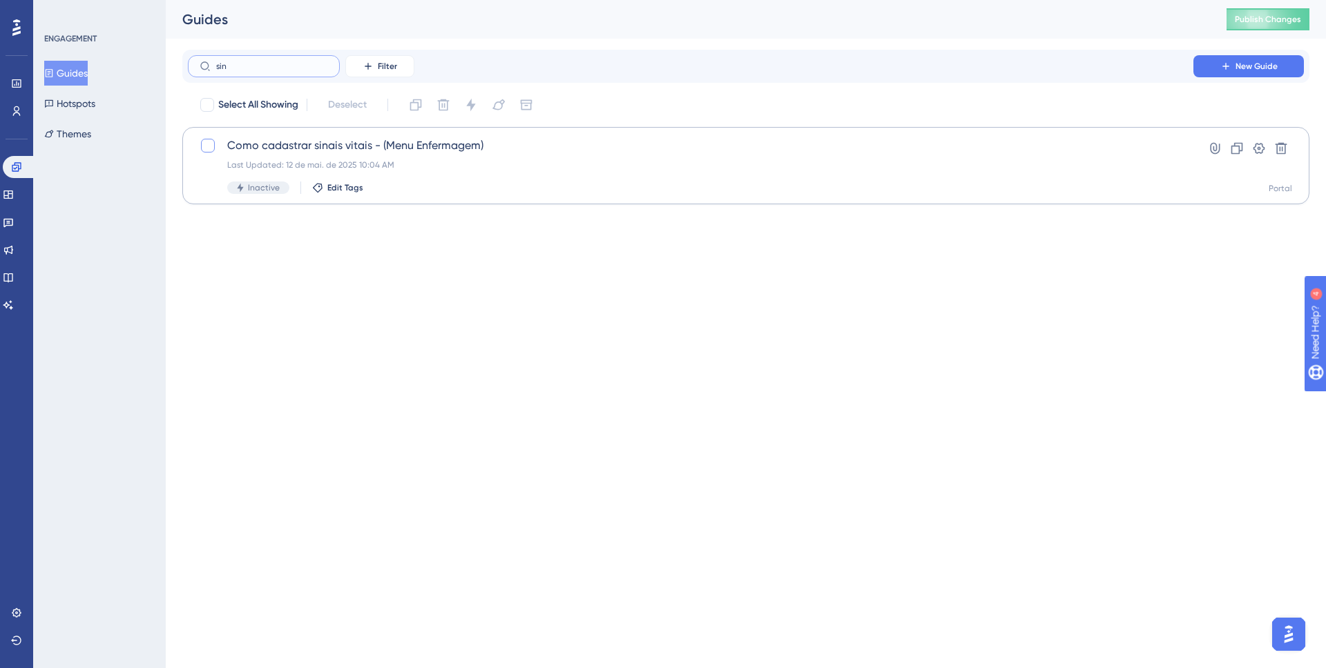
type input "sin"
click at [204, 149] on div at bounding box center [208, 146] width 14 height 14
checkbox input "true"
click at [204, 149] on icon at bounding box center [208, 145] width 8 height 11
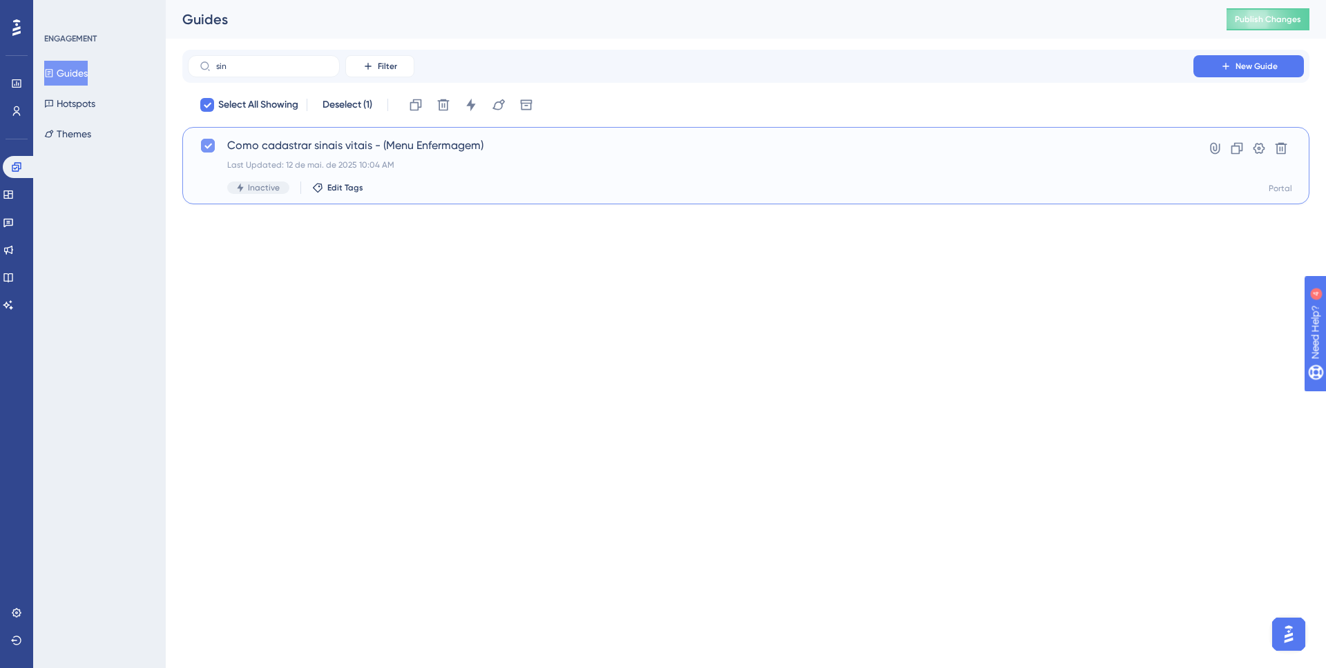
checkbox input "false"
click at [205, 148] on div at bounding box center [208, 146] width 14 height 14
checkbox input "true"
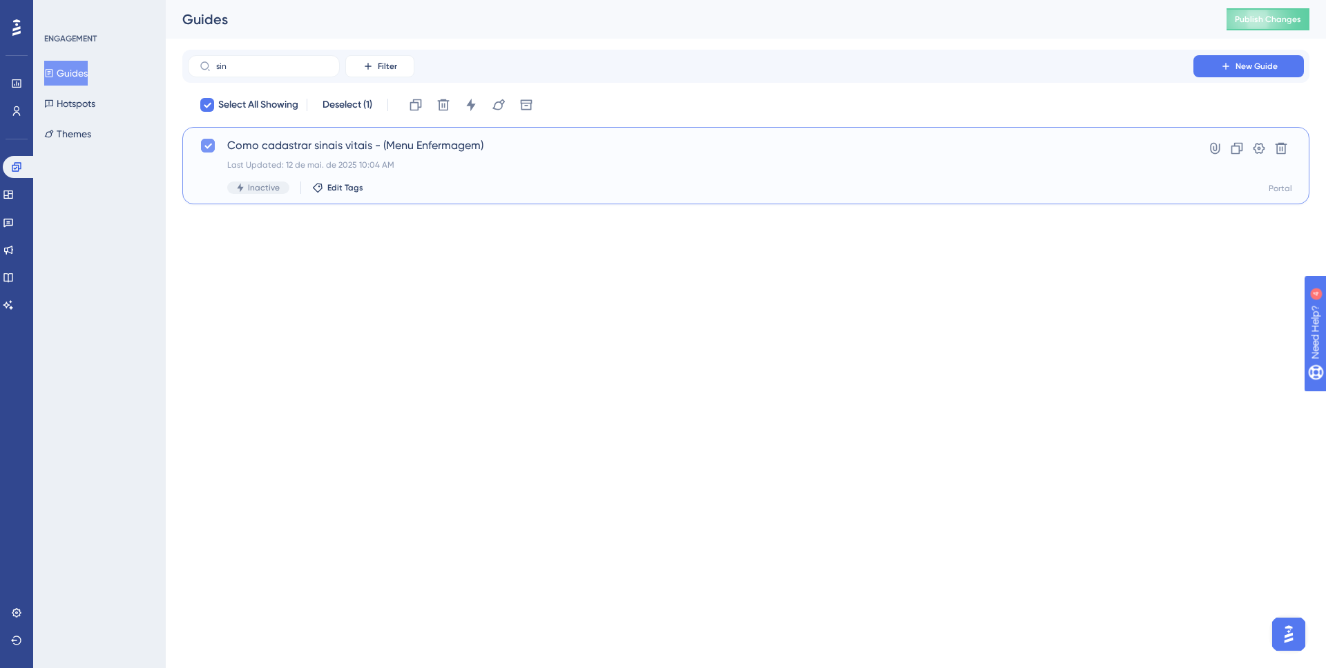
click at [205, 148] on icon at bounding box center [208, 145] width 8 height 11
checkbox input "false"
click at [205, 146] on div at bounding box center [208, 146] width 14 height 14
checkbox input "true"
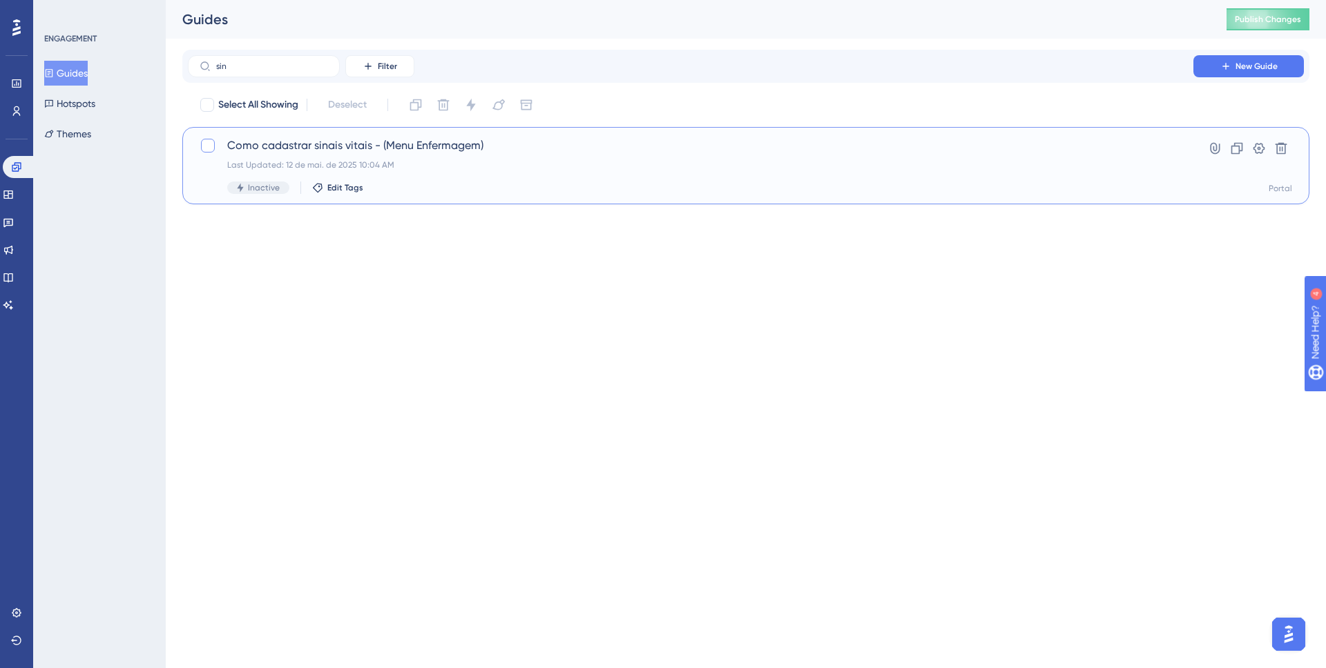
checkbox input "true"
click at [270, 68] on input "sin" at bounding box center [272, 66] width 112 height 10
click at [269, 68] on input "sin" at bounding box center [272, 66] width 112 height 10
type input "adm"
checkbox input "true"
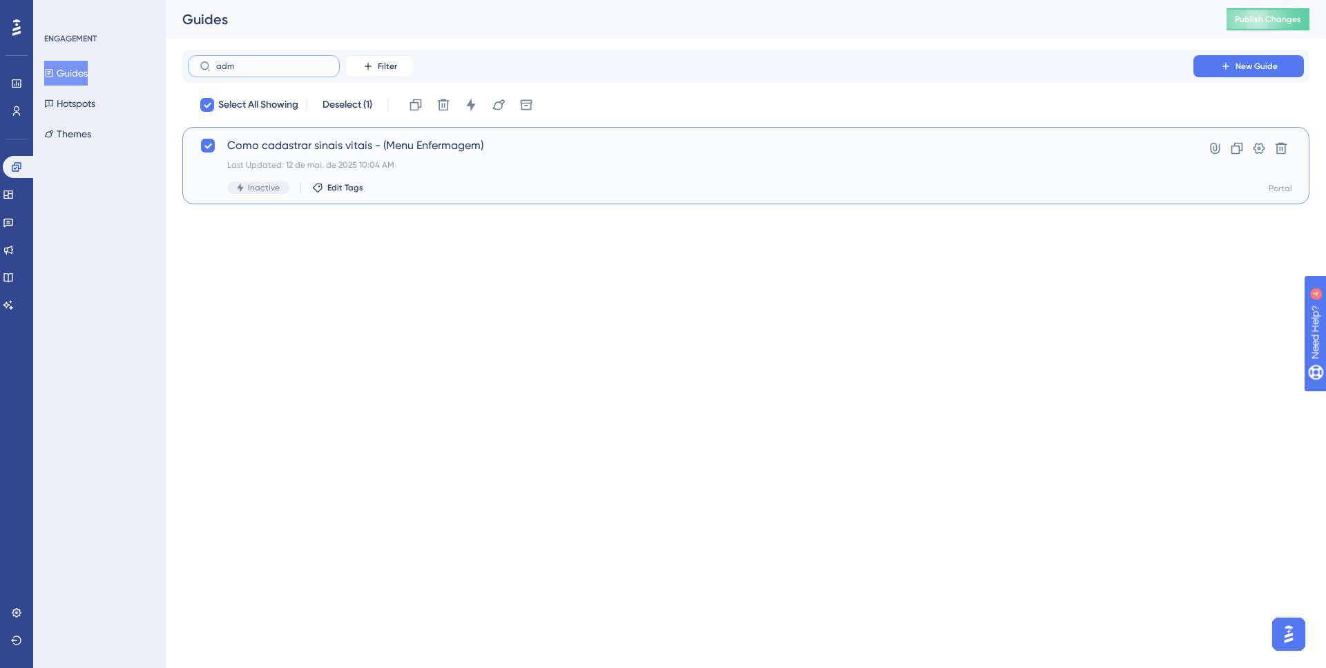
checkbox input "false"
type input "admins"
checkbox input "true"
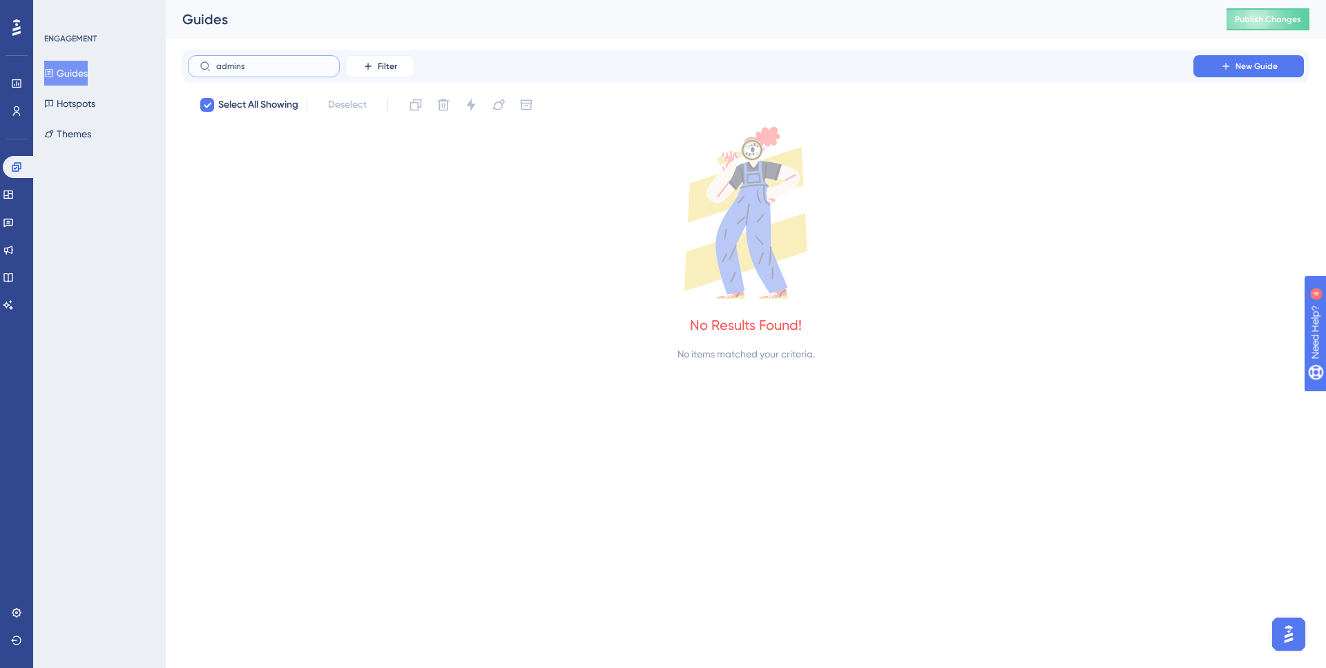
type input "admin"
checkbox input "false"
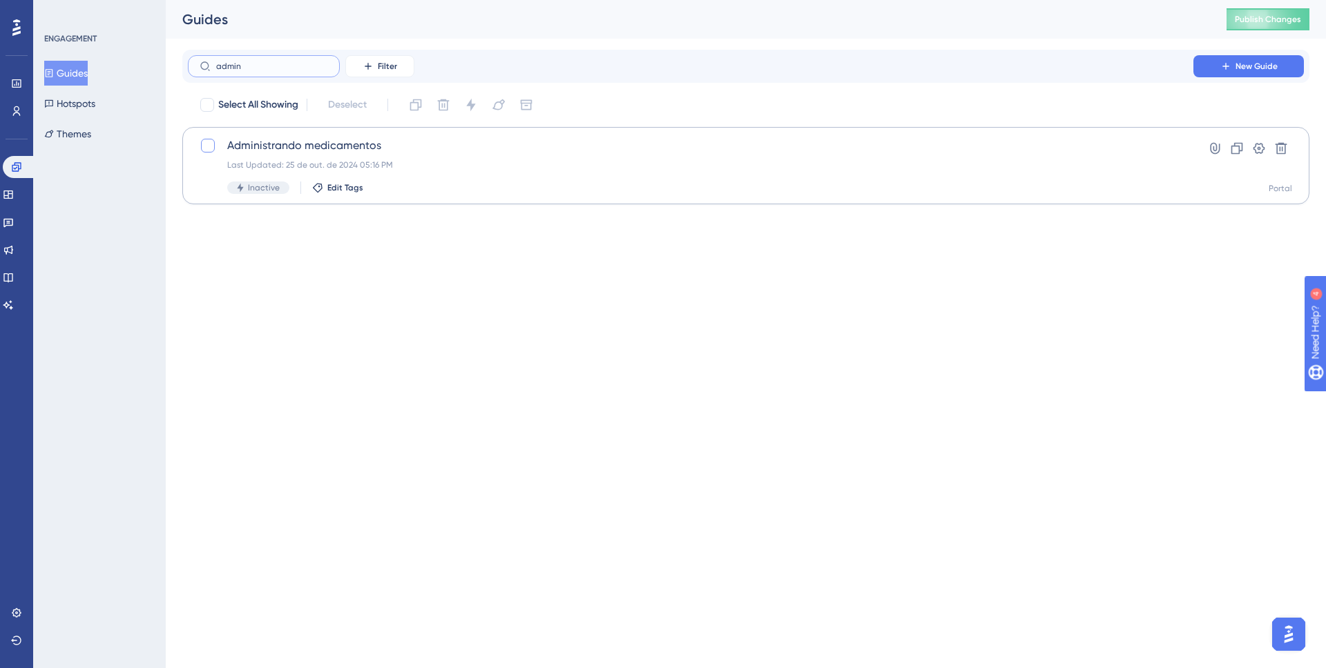
type input "admin"
click at [215, 143] on div at bounding box center [208, 145] width 17 height 17
checkbox input "true"
drag, startPoint x: 263, startPoint y: 84, endPoint x: 261, endPoint y: 72, distance: 12.6
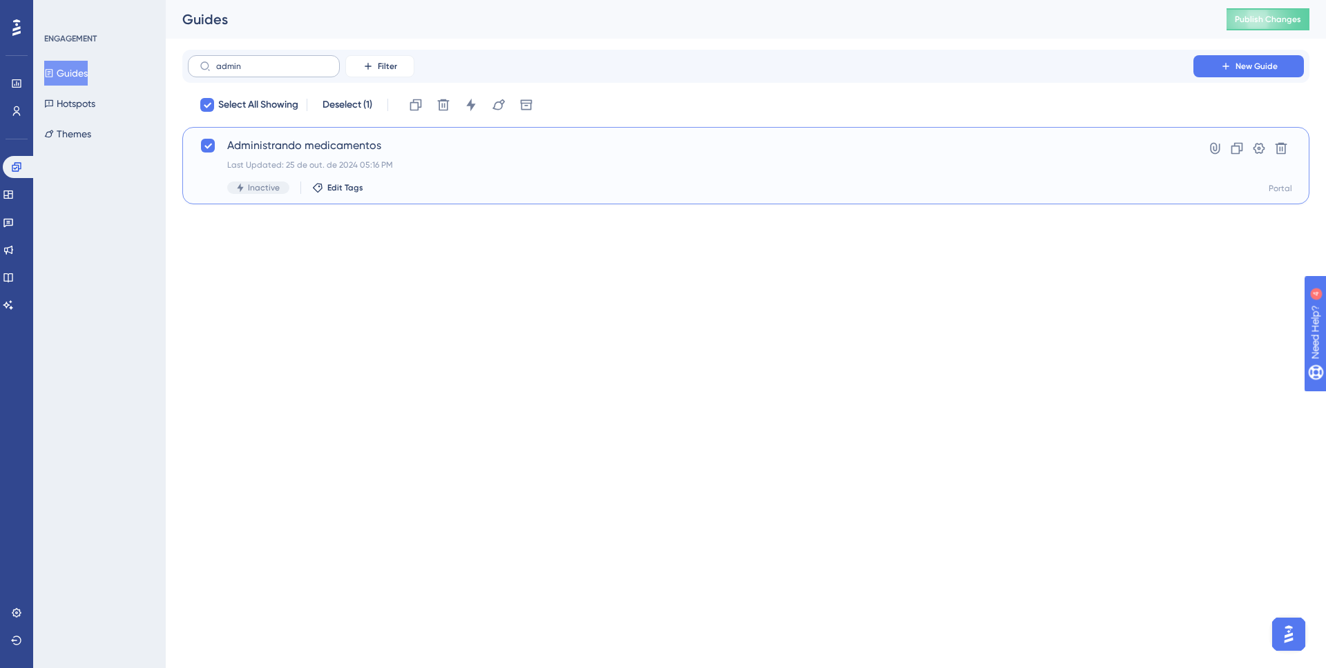
click at [262, 81] on div "admin Filter New Guide Select All Showing Deselect (1) Clone Delete Change Stat…" at bounding box center [745, 127] width 1127 height 155
click at [261, 72] on label "admin" at bounding box center [264, 66] width 152 height 22
click at [261, 71] on input "admin" at bounding box center [272, 66] width 112 height 10
click at [261, 72] on label "admin" at bounding box center [264, 66] width 152 height 22
click at [261, 71] on input "admin" at bounding box center [272, 66] width 112 height 10
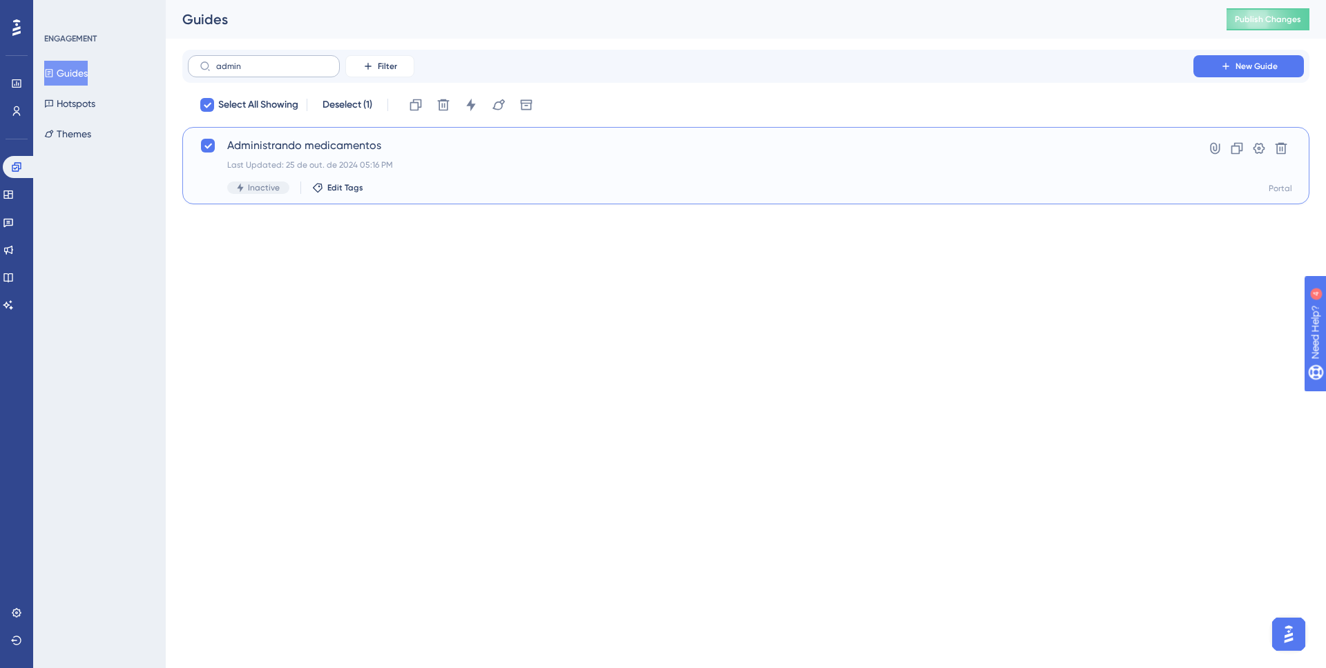
click at [261, 72] on label "admin" at bounding box center [264, 66] width 152 height 22
click at [261, 71] on input "admin" at bounding box center [272, 66] width 112 height 10
click at [261, 72] on label "admin" at bounding box center [264, 66] width 152 height 22
click at [261, 71] on input "admin" at bounding box center [272, 66] width 112 height 10
click at [261, 72] on label "admin" at bounding box center [264, 66] width 152 height 22
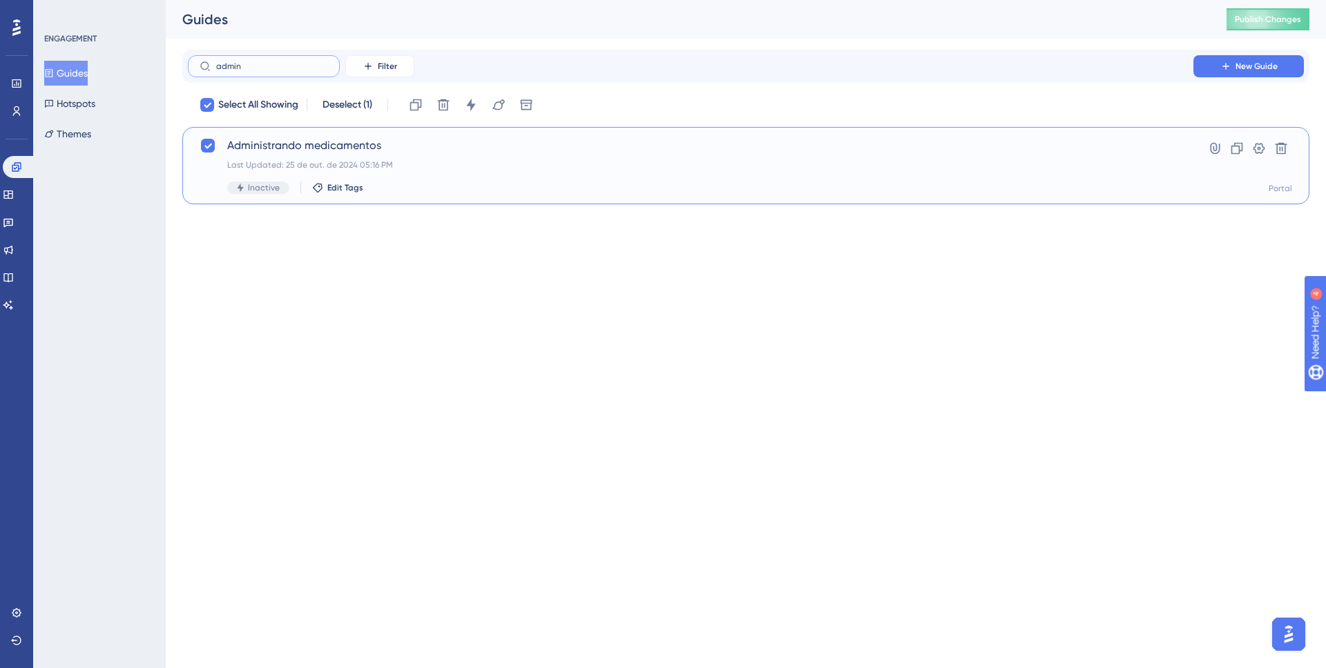
click at [261, 71] on input "admin" at bounding box center [272, 66] width 112 height 10
type input "p"
checkbox input "false"
type input "passa"
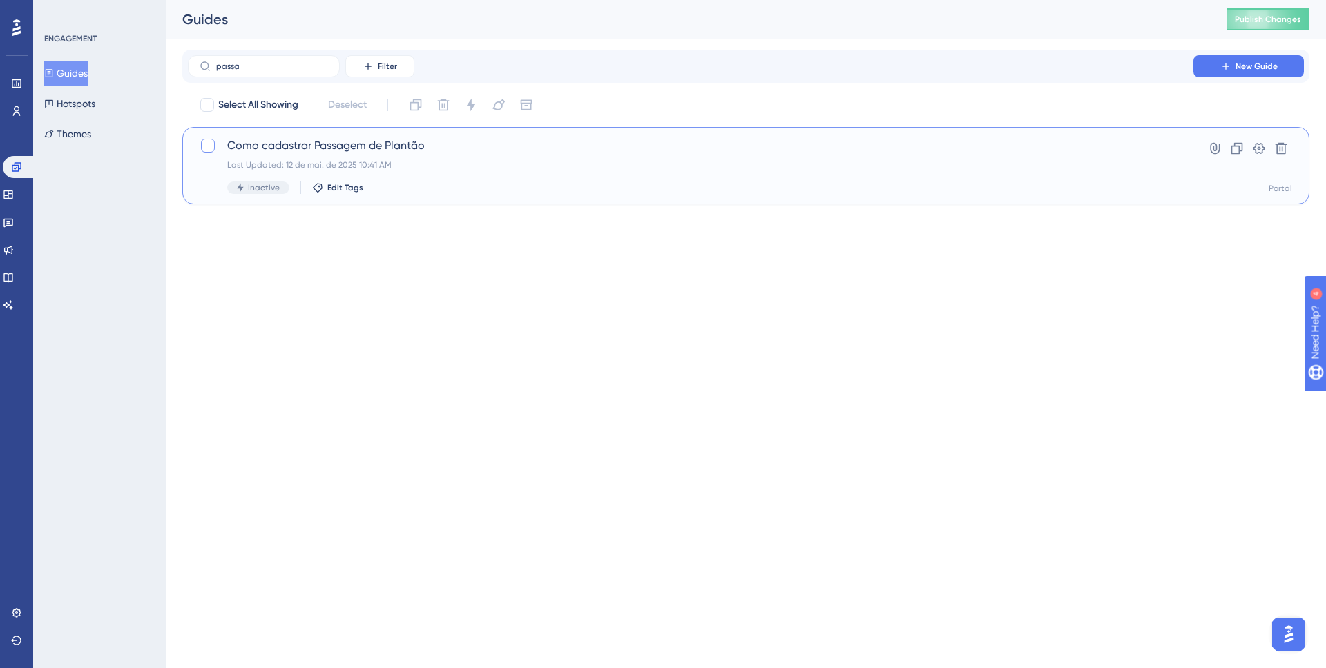
click at [204, 141] on div at bounding box center [208, 146] width 14 height 14
checkbox input "true"
click at [242, 64] on input "passa" at bounding box center [272, 66] width 112 height 10
click at [242, 65] on input "passa" at bounding box center [272, 66] width 112 height 10
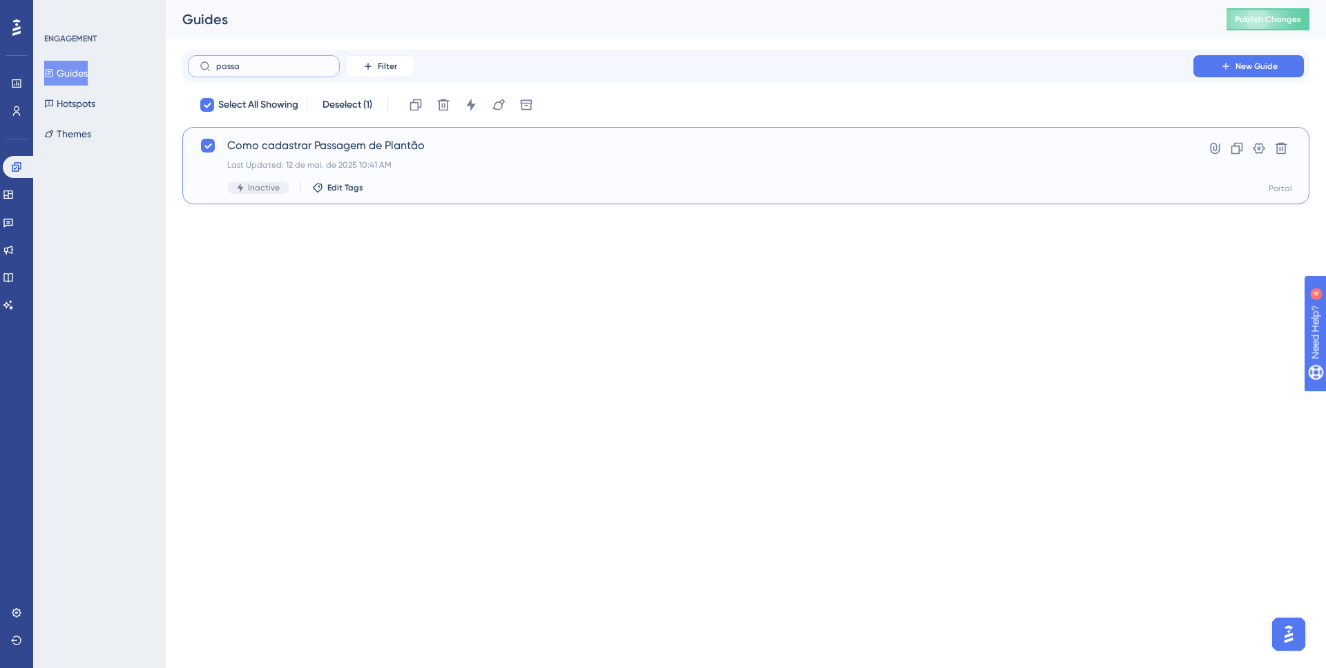
click at [242, 65] on input "passa" at bounding box center [272, 66] width 112 height 10
type input "es"
checkbox input "false"
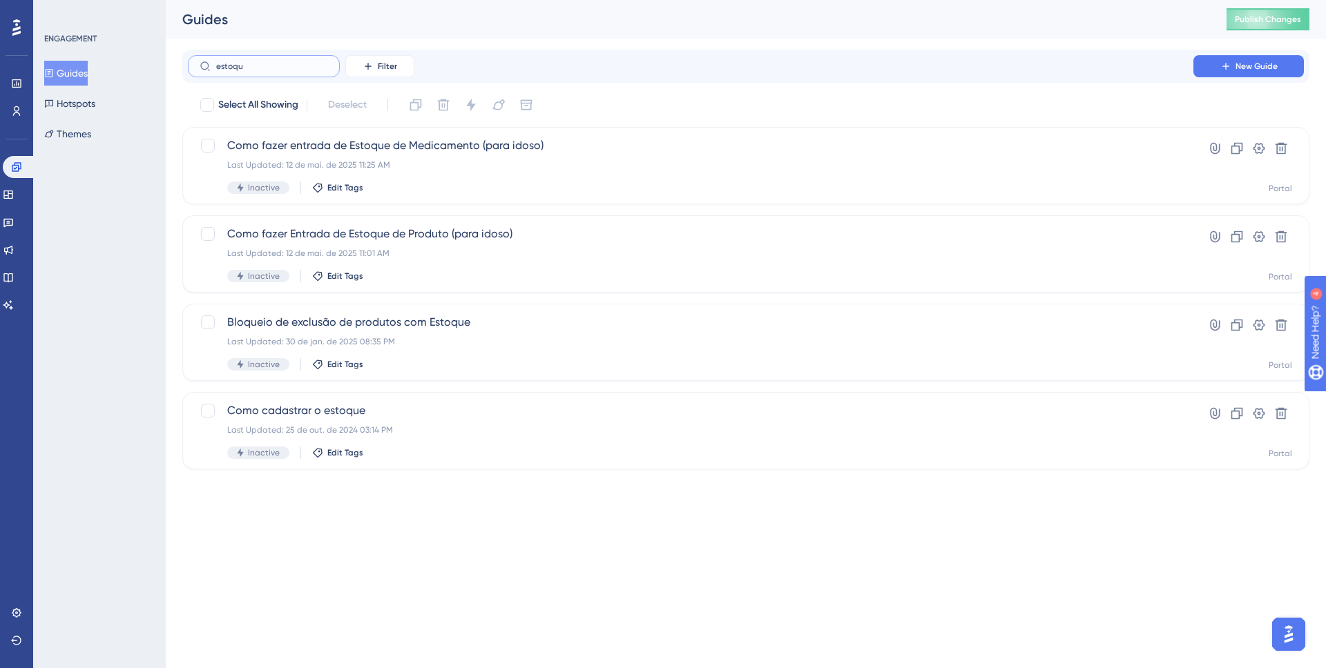
type input "estoquw"
checkbox input "true"
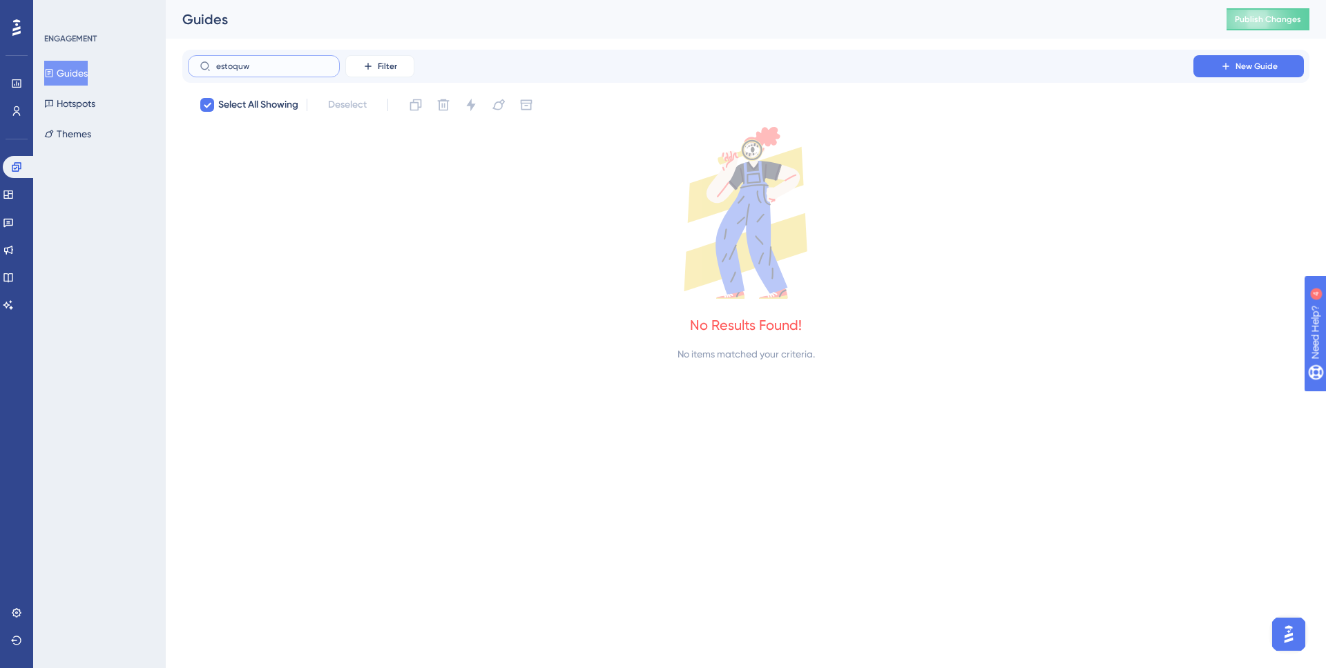
type input "estoqu"
checkbox input "false"
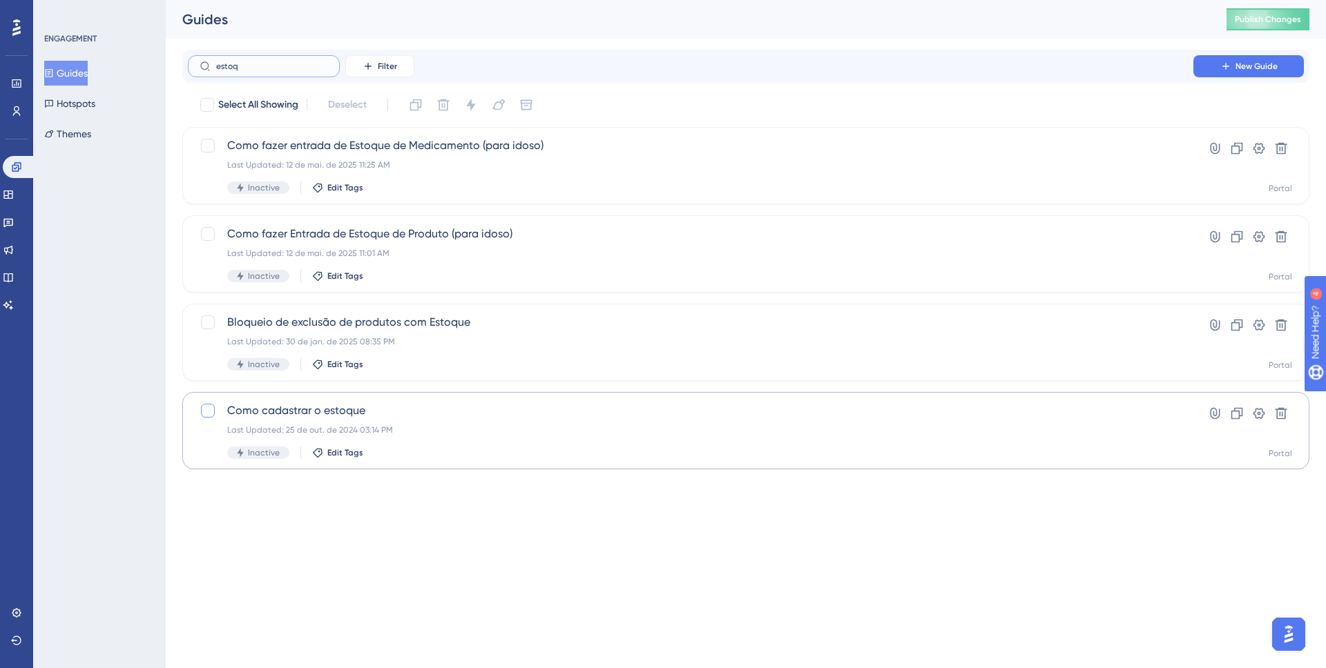
type input "estoq"
drag, startPoint x: 210, startPoint y: 415, endPoint x: 206, endPoint y: 340, distance: 74.7
click at [209, 416] on div at bounding box center [208, 411] width 14 height 14
checkbox input "true"
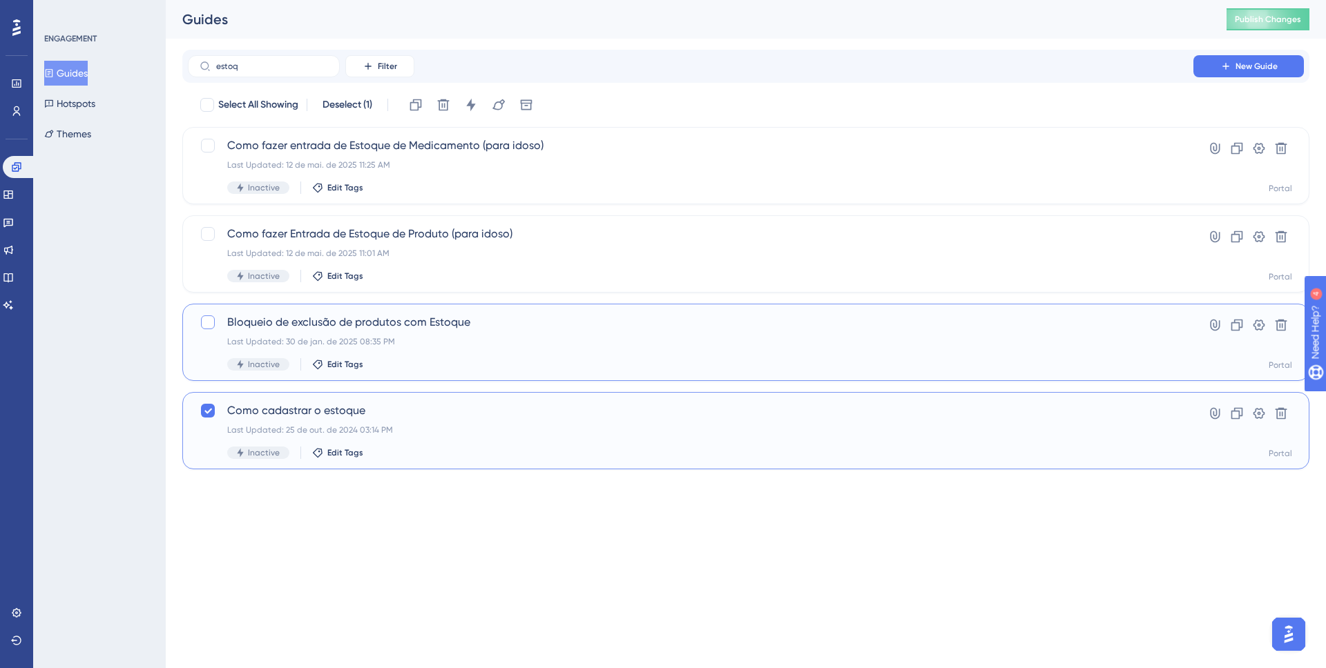
click at [211, 319] on div at bounding box center [208, 323] width 14 height 14
click at [327, 114] on button "Deselect (2)" at bounding box center [348, 105] width 64 height 25
checkbox input "false"
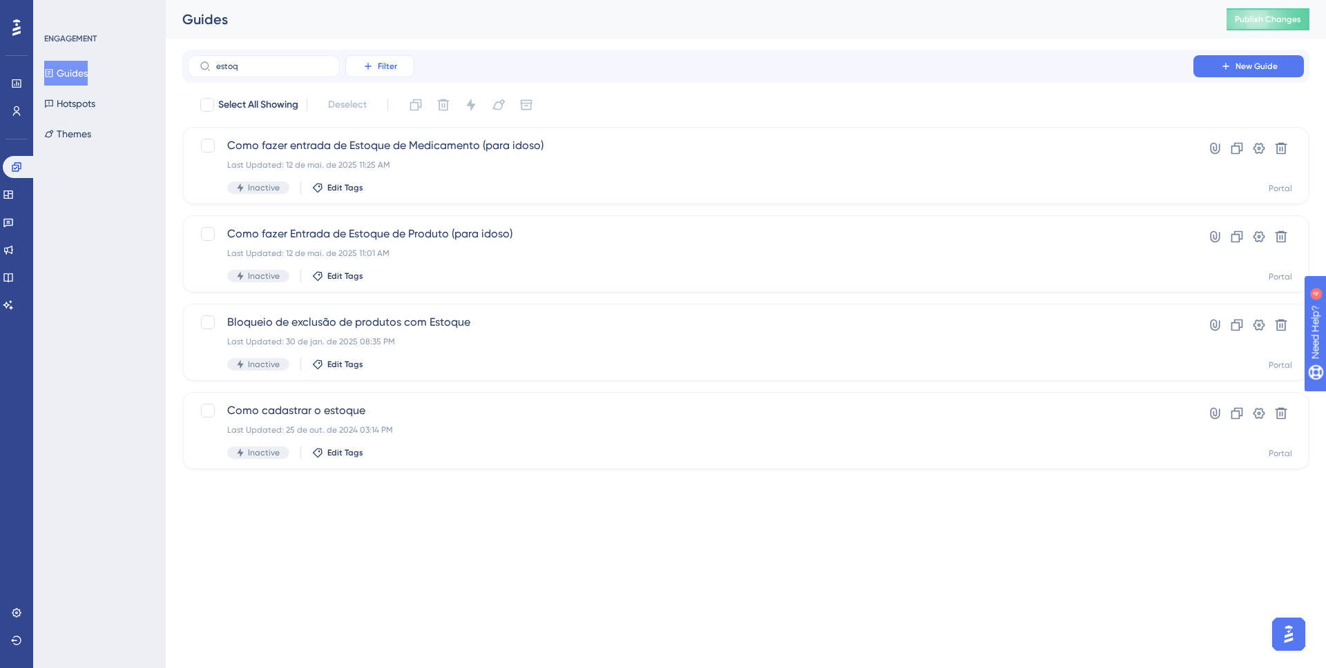
click at [389, 66] on span "Filter" at bounding box center [387, 66] width 19 height 11
drag, startPoint x: 443, startPoint y: 68, endPoint x: 358, endPoint y: 46, distance: 88.4
click at [408, 57] on div "estoq Filter Tags Tags Segments Segments Containers Containers Status Status Da…" at bounding box center [746, 66] width 1116 height 22
click at [304, 59] on label "estoq" at bounding box center [264, 66] width 152 height 22
click at [304, 61] on input "estoq" at bounding box center [272, 66] width 112 height 10
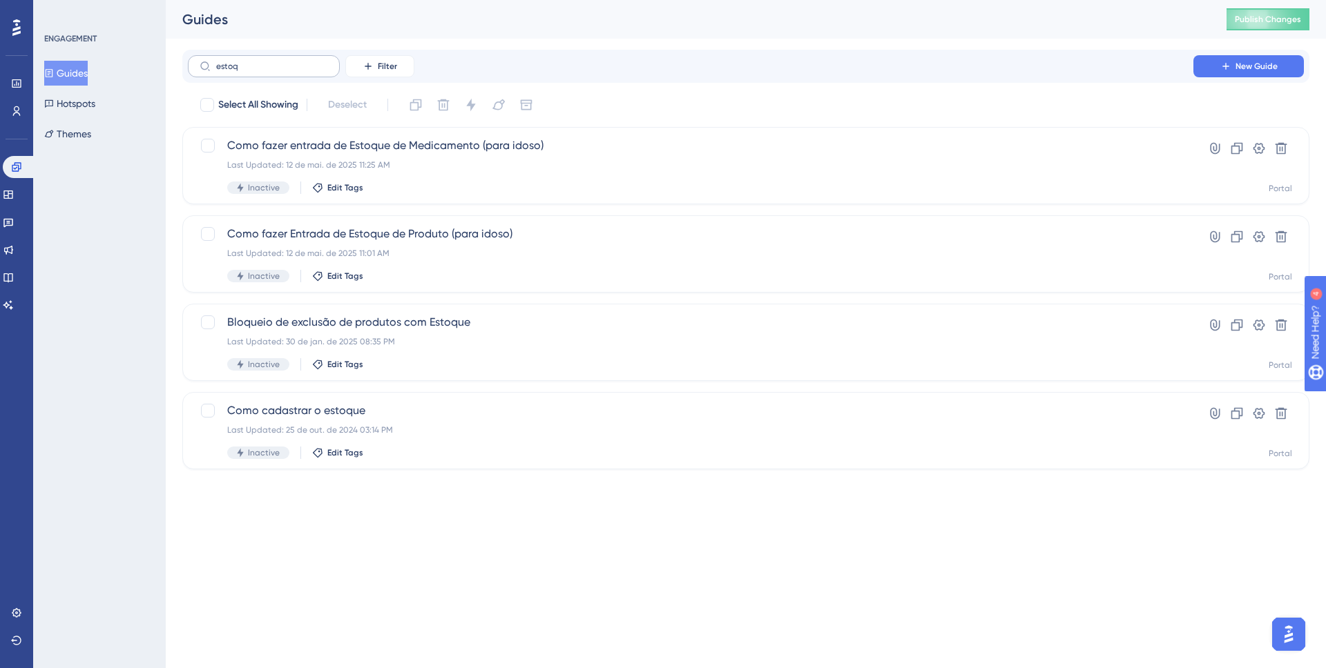
click at [305, 58] on label "estoq" at bounding box center [264, 66] width 152 height 22
click at [305, 61] on input "estoq" at bounding box center [272, 66] width 112 height 10
click at [307, 57] on label "estoq" at bounding box center [264, 66] width 152 height 22
click at [307, 61] on input "estoq" at bounding box center [272, 66] width 112 height 10
click at [307, 57] on label "estoq" at bounding box center [264, 66] width 152 height 22
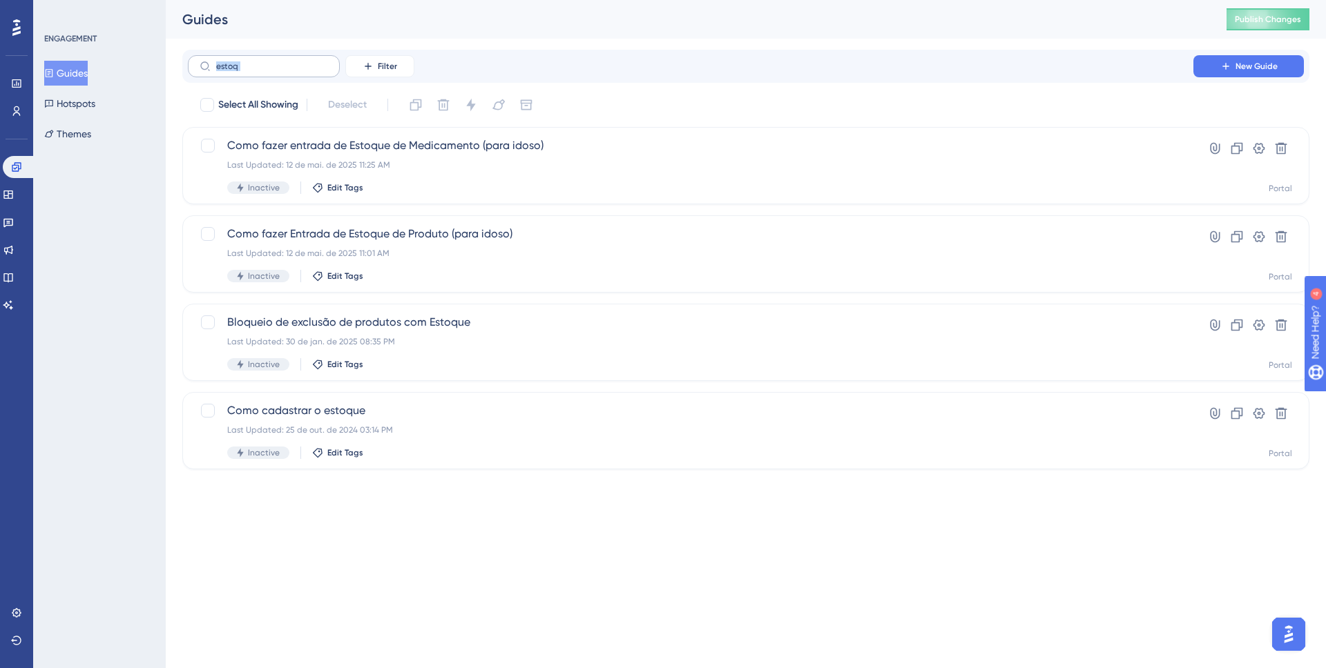
click at [307, 61] on input "estoq" at bounding box center [272, 66] width 112 height 10
click at [307, 57] on label "estoq" at bounding box center [264, 66] width 152 height 22
click at [307, 61] on input "estoq" at bounding box center [272, 66] width 112 height 10
click at [308, 61] on input "estoq" at bounding box center [272, 66] width 112 height 10
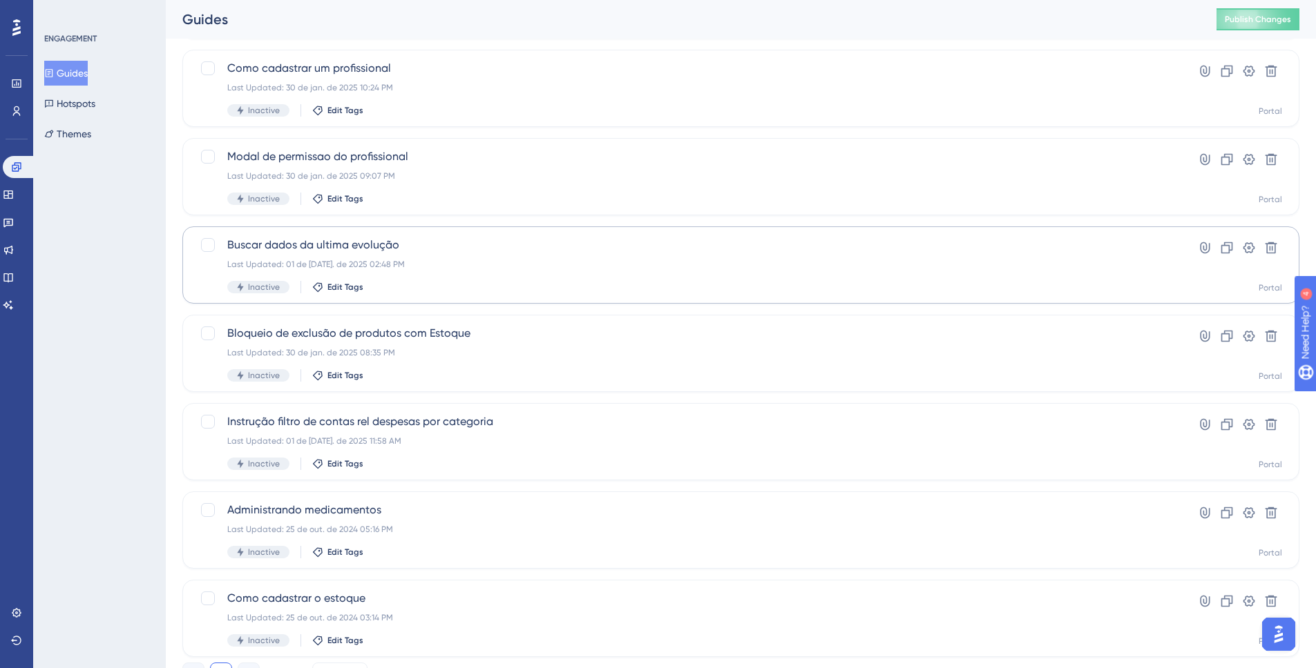
scroll to position [1906, 0]
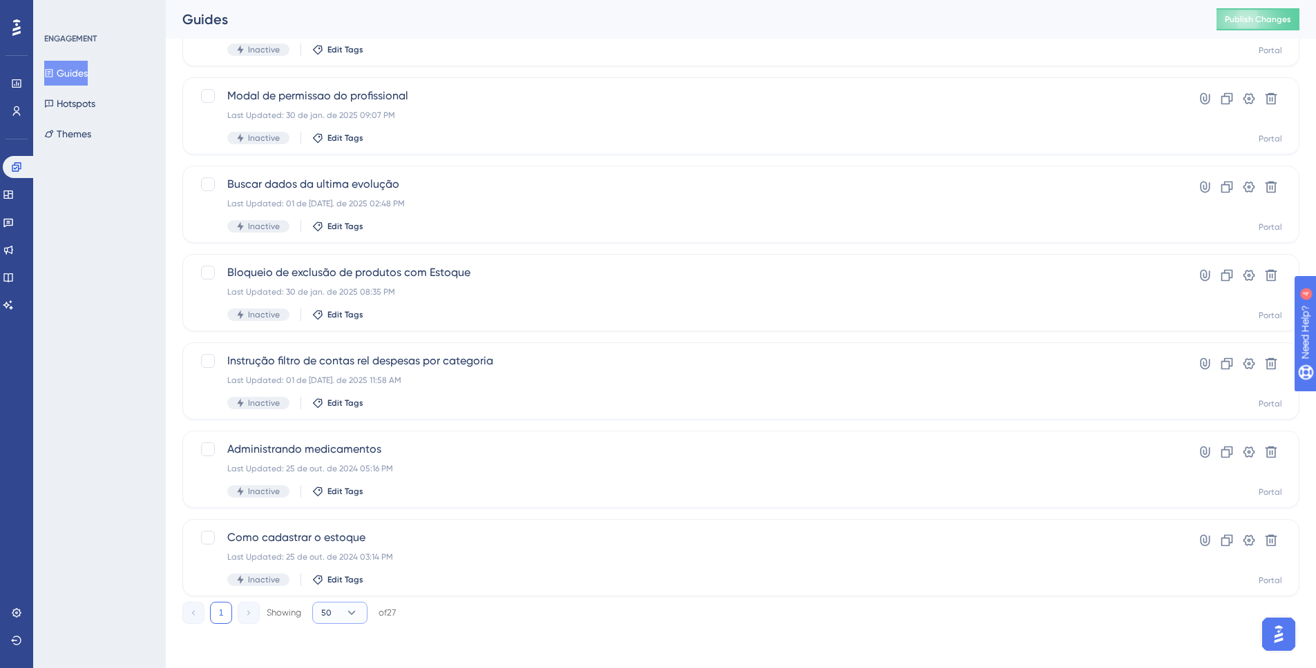
click at [343, 604] on button "50" at bounding box center [339, 613] width 55 height 22
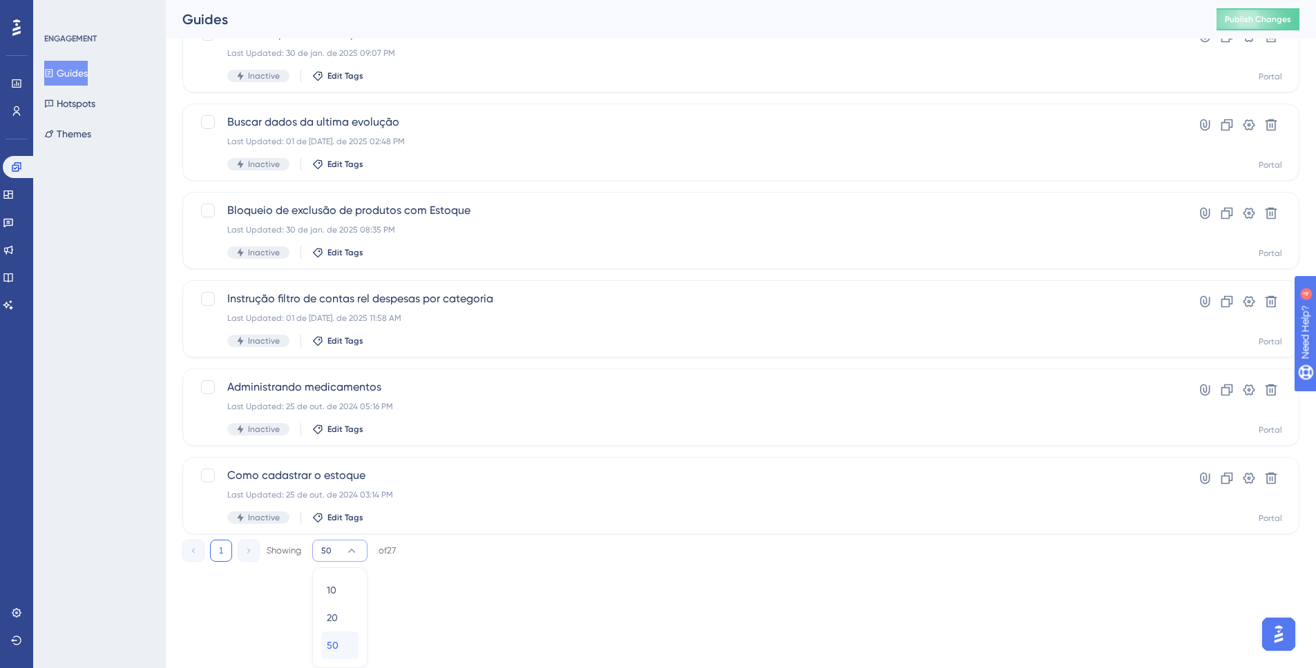
drag, startPoint x: 347, startPoint y: 634, endPoint x: 349, endPoint y: 626, distance: 7.9
click at [347, 633] on div "50 50" at bounding box center [340, 646] width 26 height 28
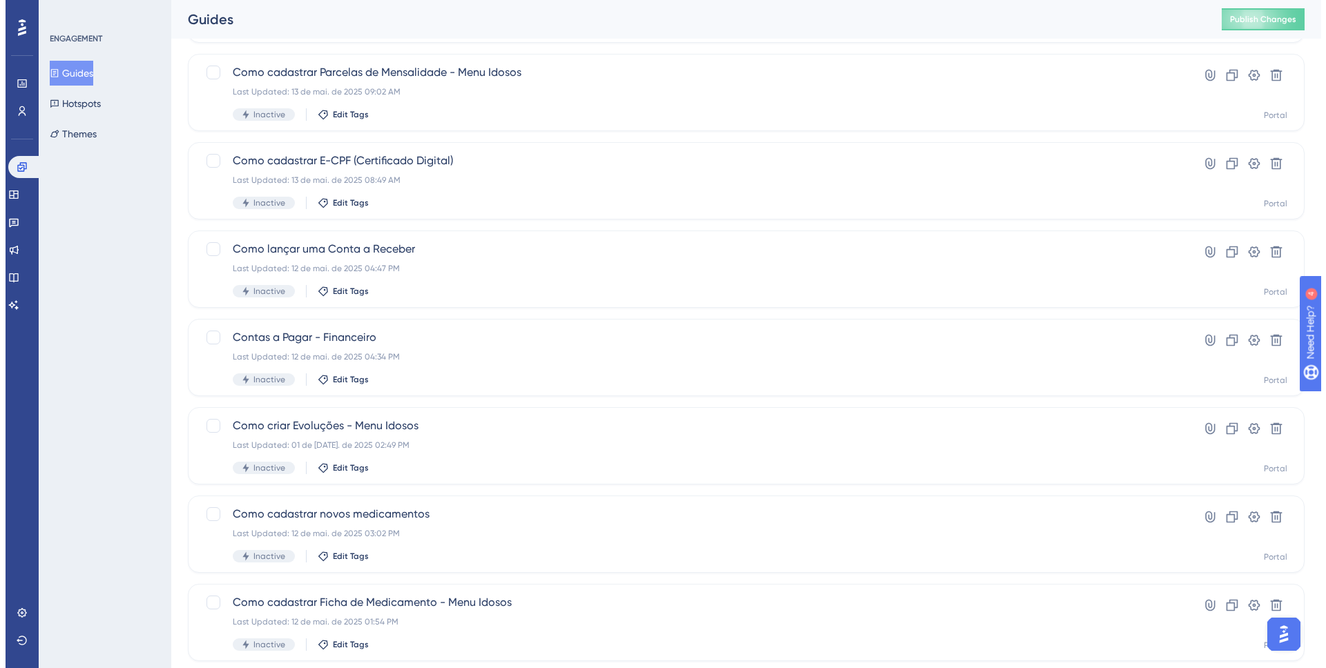
scroll to position [0, 0]
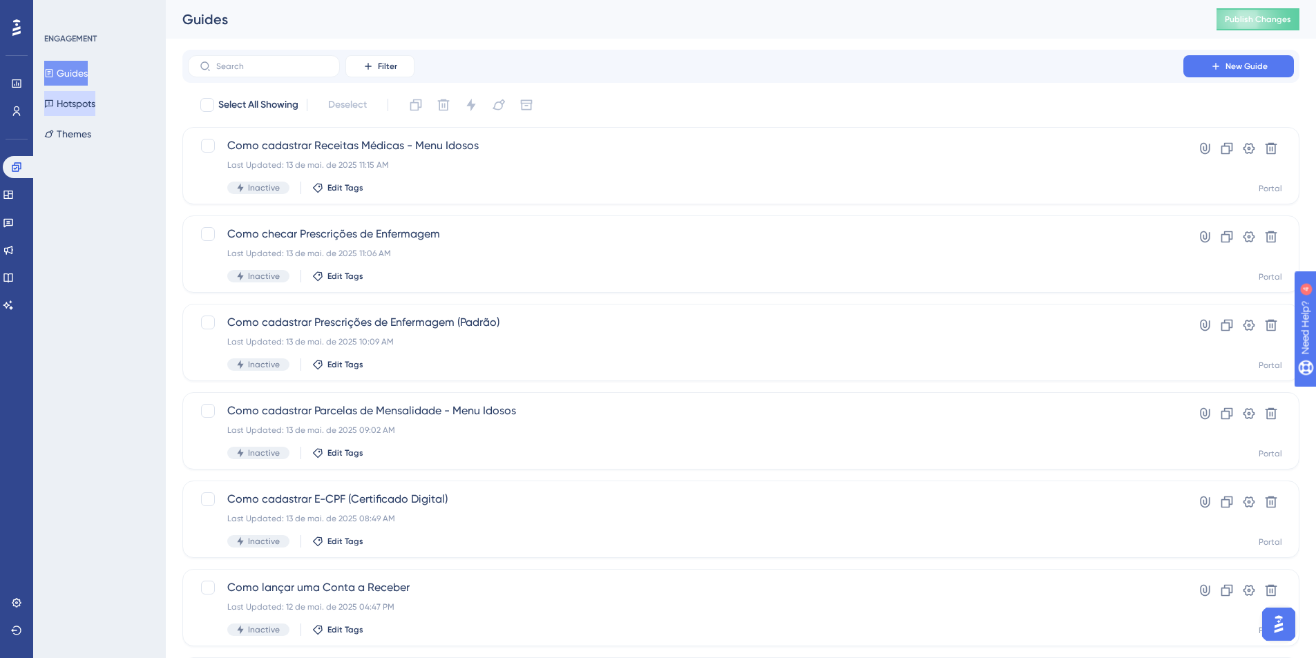
click at [61, 109] on button "Hotspots" at bounding box center [69, 103] width 51 height 25
